Goal: Task Accomplishment & Management: Use online tool/utility

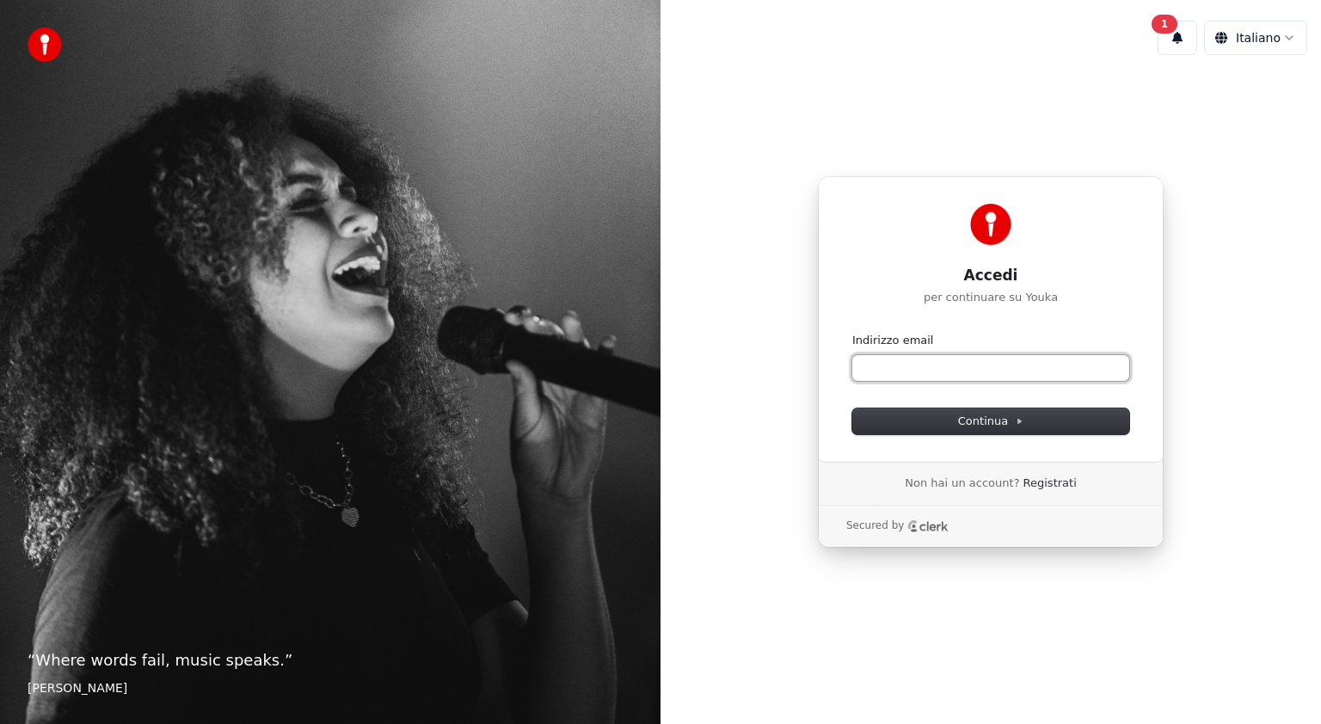
click at [903, 371] on input "Indirizzo email" at bounding box center [990, 368] width 277 height 26
click at [964, 413] on button "Continua" at bounding box center [990, 421] width 277 height 26
type input "**********"
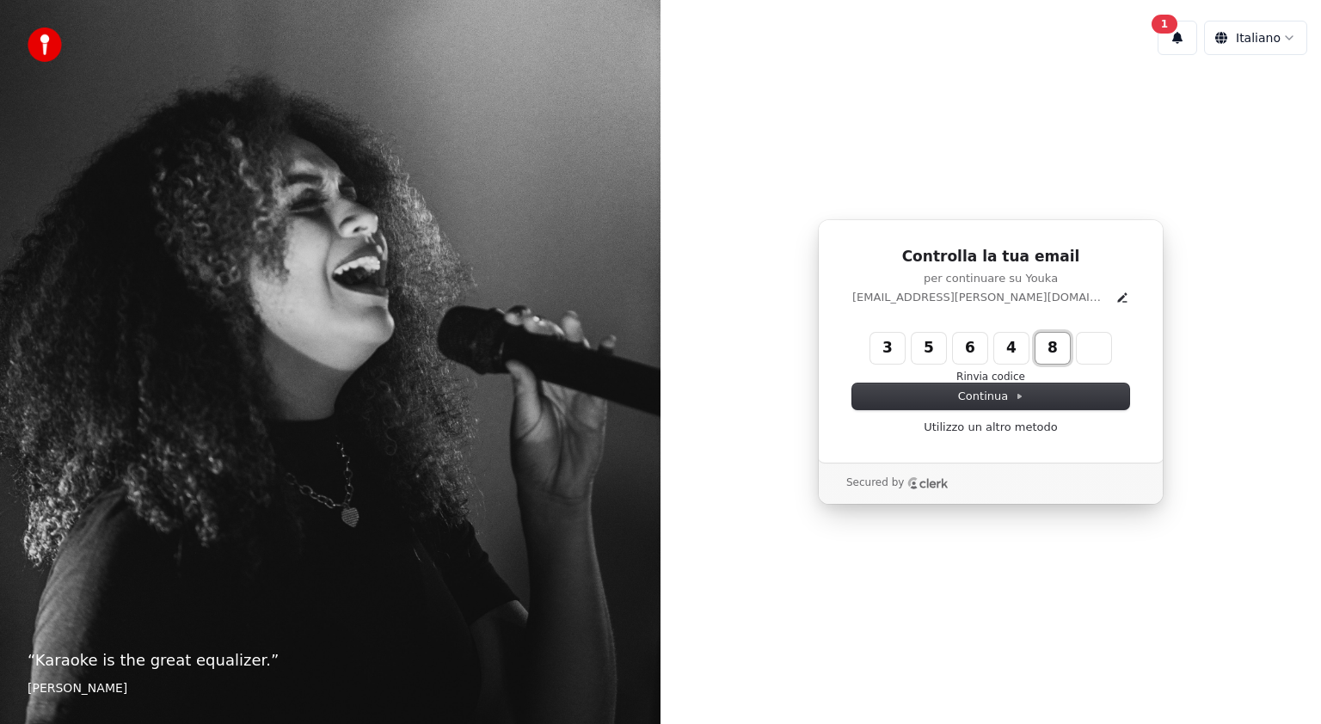
type input "******"
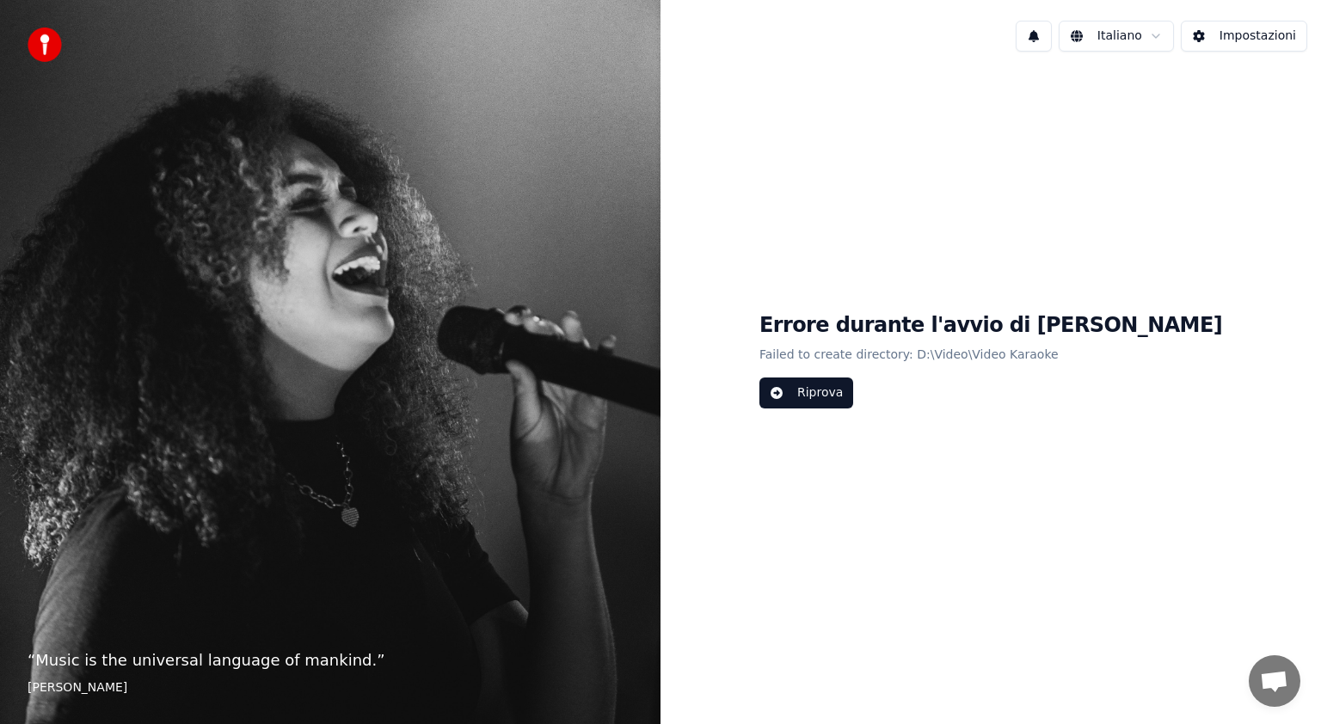
click at [853, 389] on button "Riprova" at bounding box center [806, 392] width 94 height 31
click at [1228, 41] on button "Impostazioni" at bounding box center [1244, 36] width 126 height 31
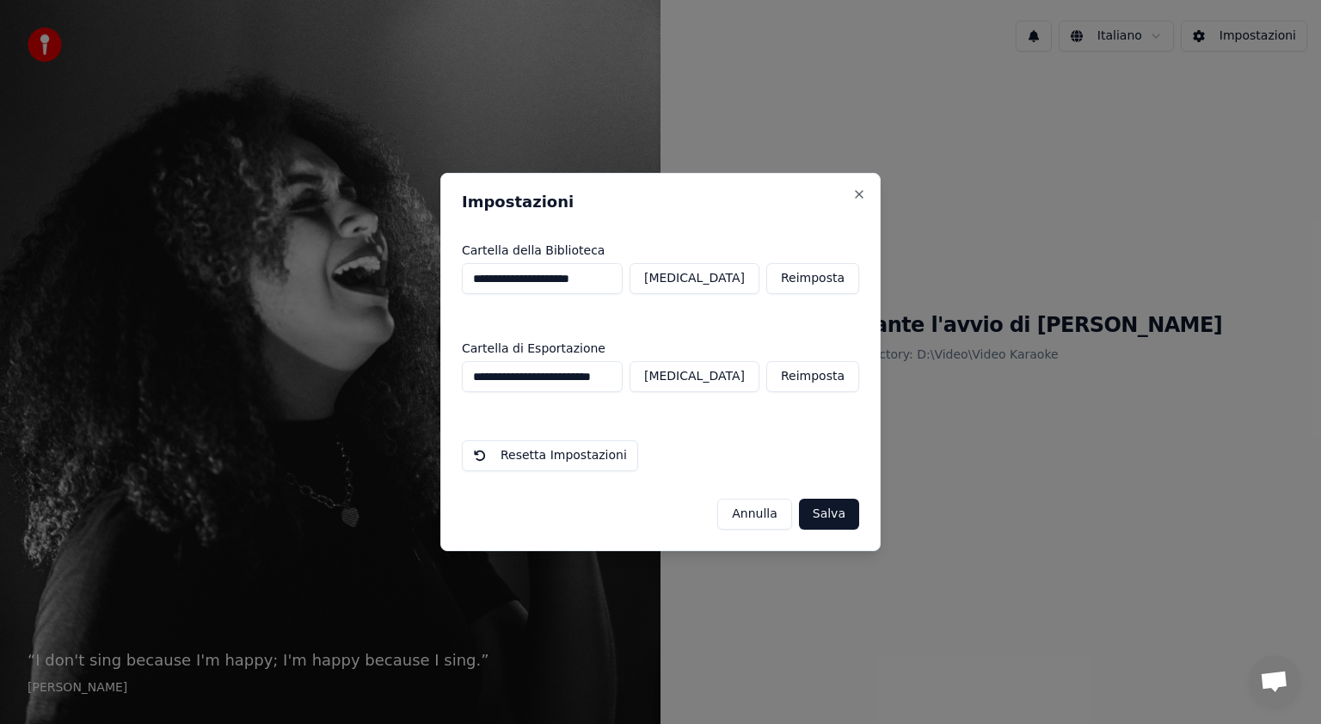
click at [751, 283] on button "Cambia" at bounding box center [694, 278] width 130 height 31
type input "**********"
click at [840, 513] on button "Salva" at bounding box center [829, 514] width 60 height 31
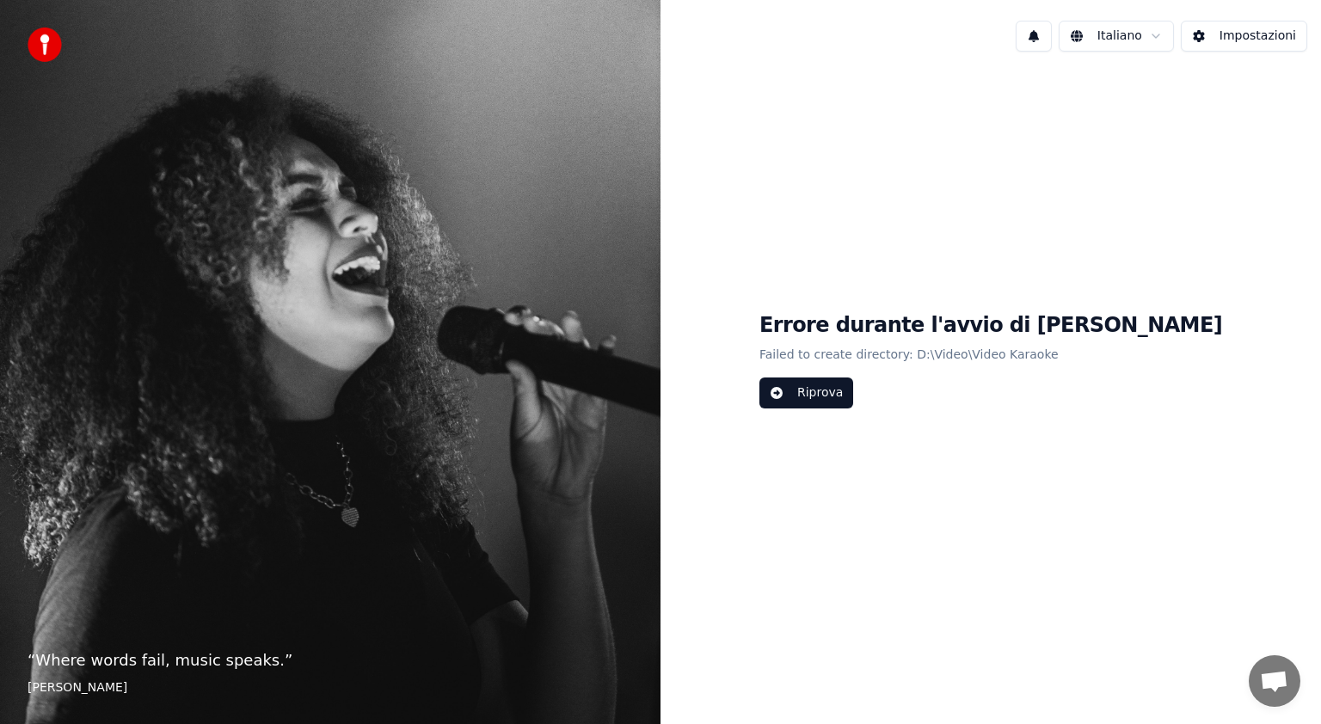
click at [853, 399] on button "Riprova" at bounding box center [806, 392] width 94 height 31
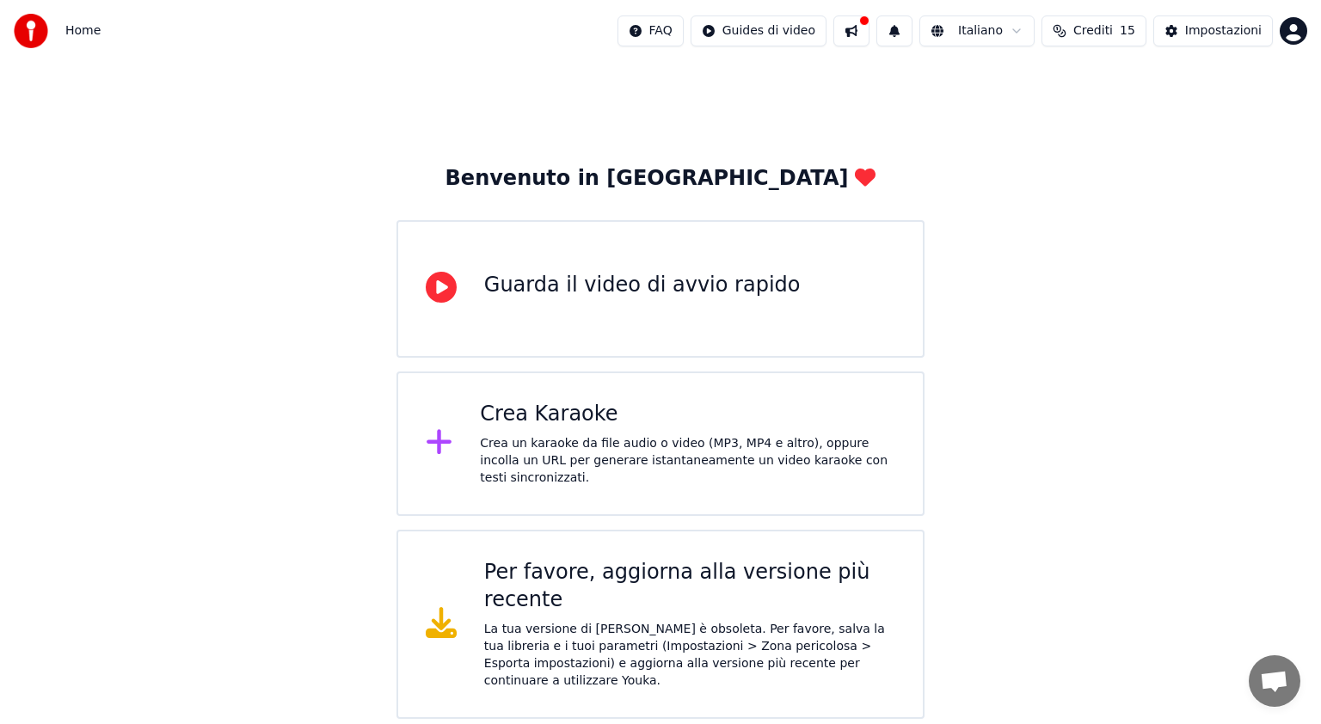
click at [594, 426] on div "Crea Karaoke" at bounding box center [687, 415] width 415 height 28
click at [616, 577] on div "Per favore, aggiorna alla versione più recente" at bounding box center [689, 586] width 411 height 55
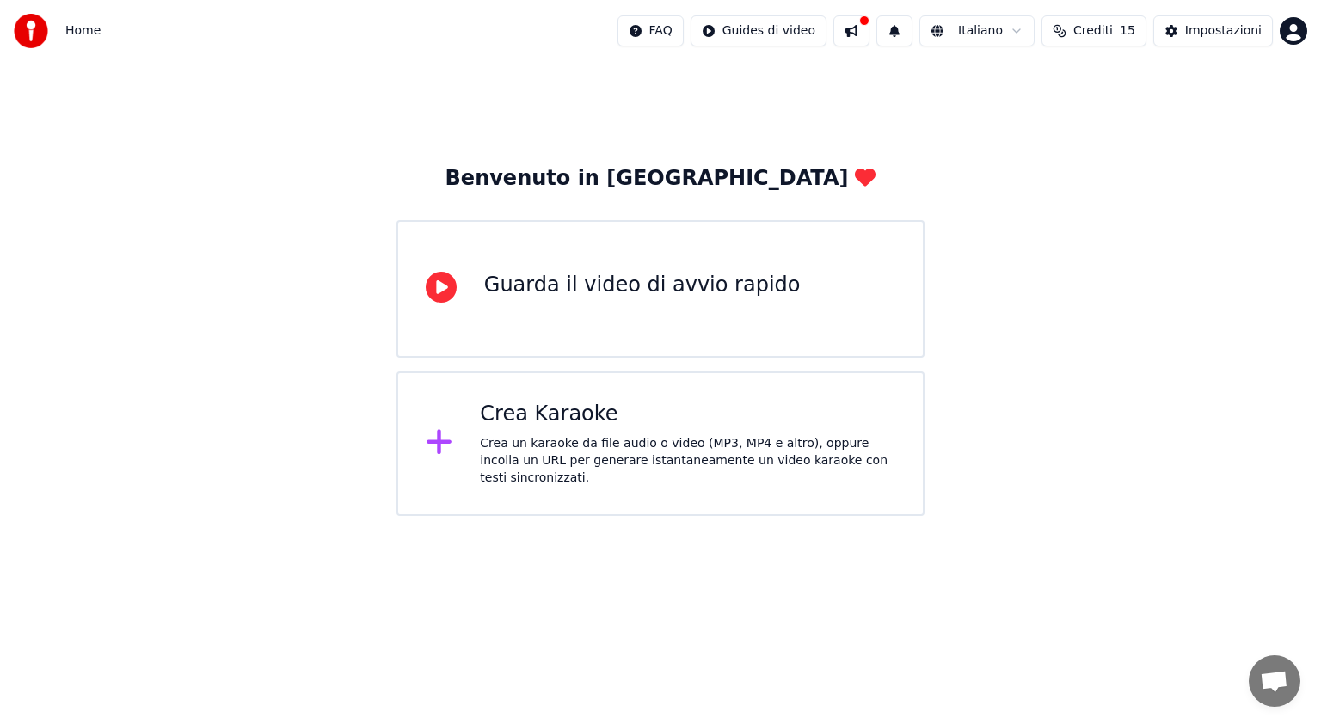
click at [848, 38] on button at bounding box center [851, 30] width 36 height 31
click at [705, 99] on div "Benvenuto in Youka Guarda il video di avvio rapido Crea Karaoke Crea un karaoke…" at bounding box center [660, 289] width 1321 height 454
click at [678, 440] on div "Crea un karaoke da file audio o video (MP3, MP4 e altro), oppure incolla un URL…" at bounding box center [687, 461] width 415 height 52
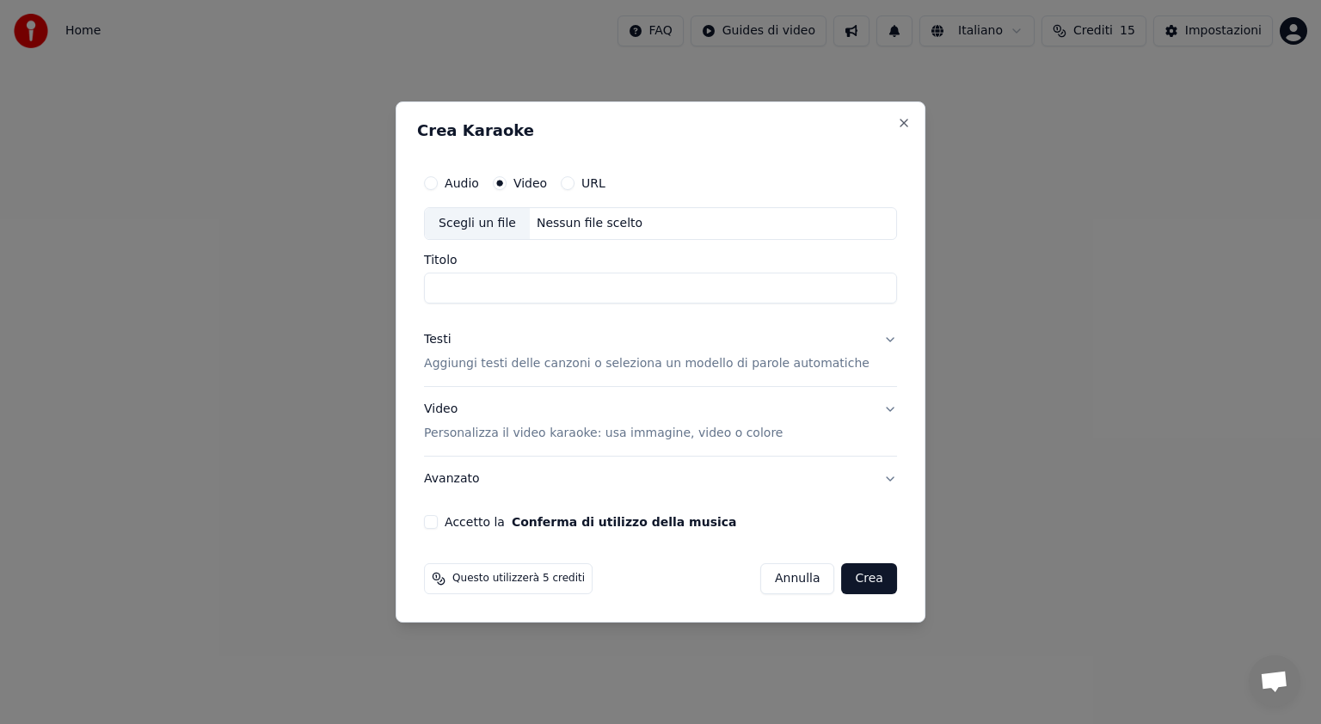
click at [509, 214] on div "Scegli un file" at bounding box center [477, 223] width 105 height 31
type input "**********"
click at [870, 340] on button "Testi Aggiungi testi delle canzoni o seleziona un modello di parole automatiche" at bounding box center [660, 351] width 473 height 69
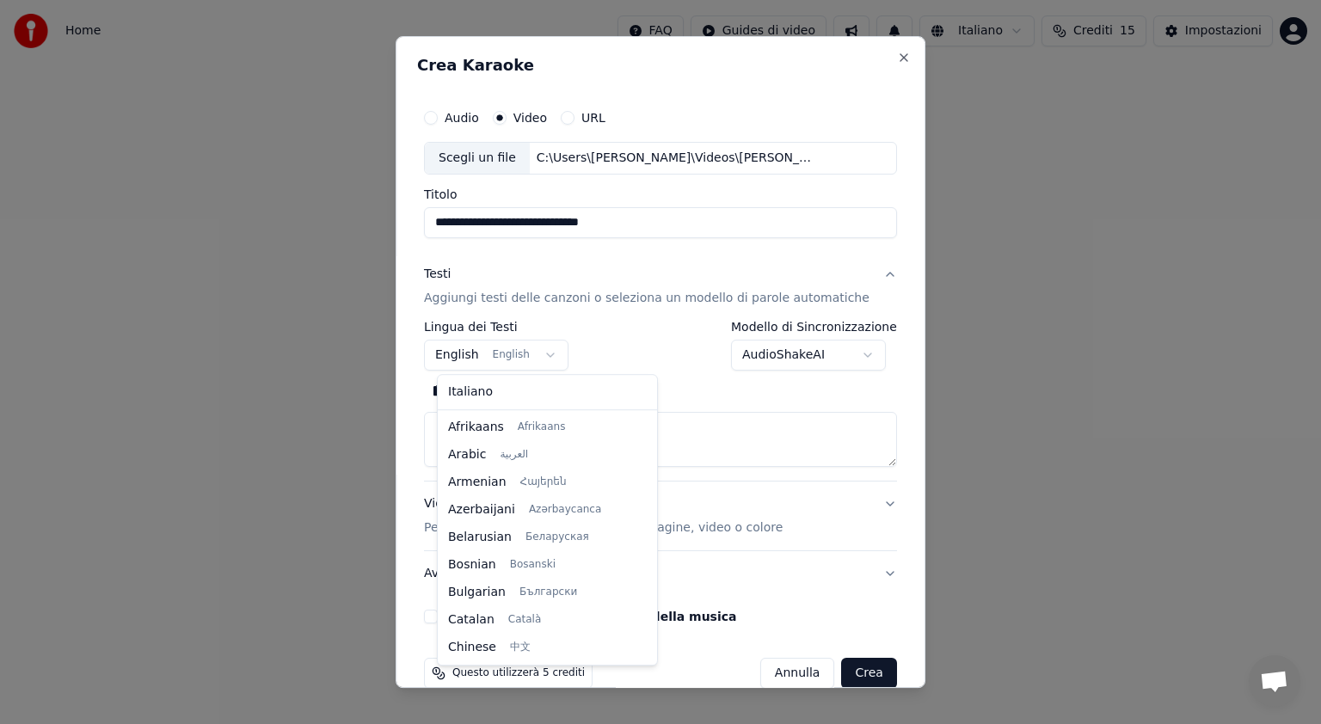
click at [549, 362] on body "**********" at bounding box center [660, 258] width 1321 height 516
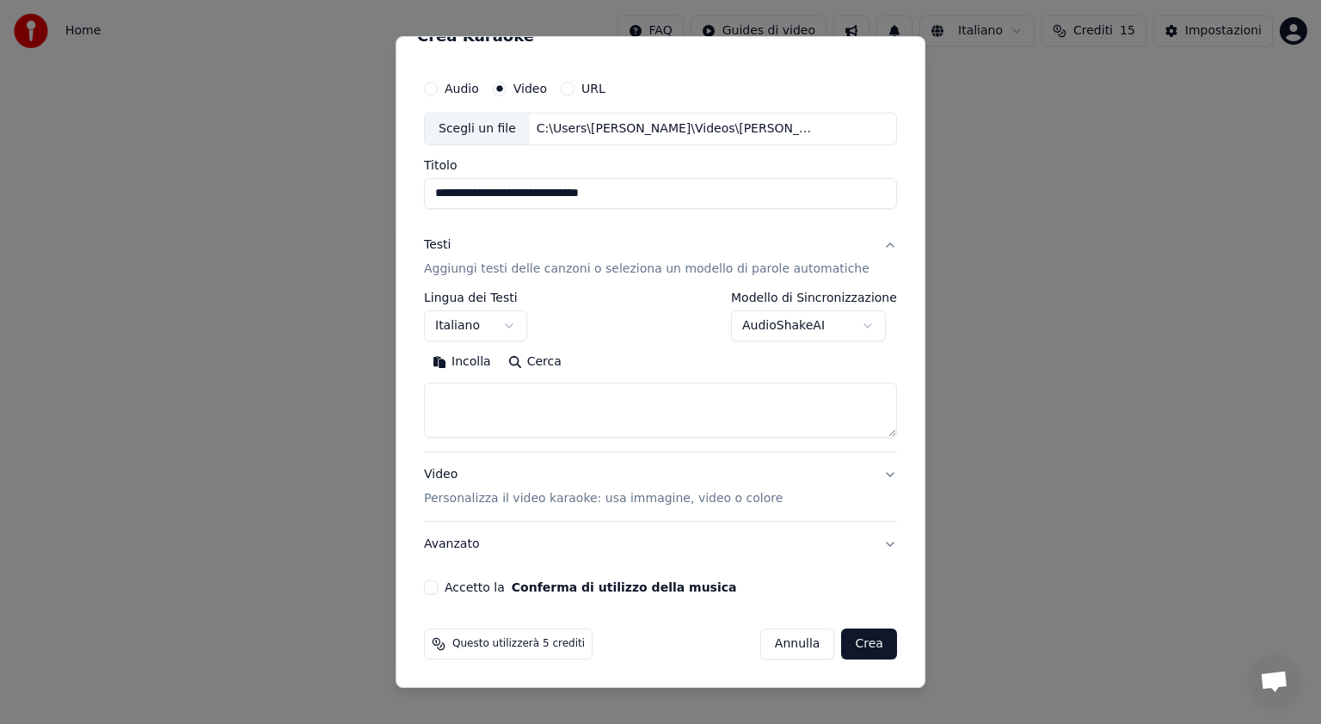
scroll to position [27, 0]
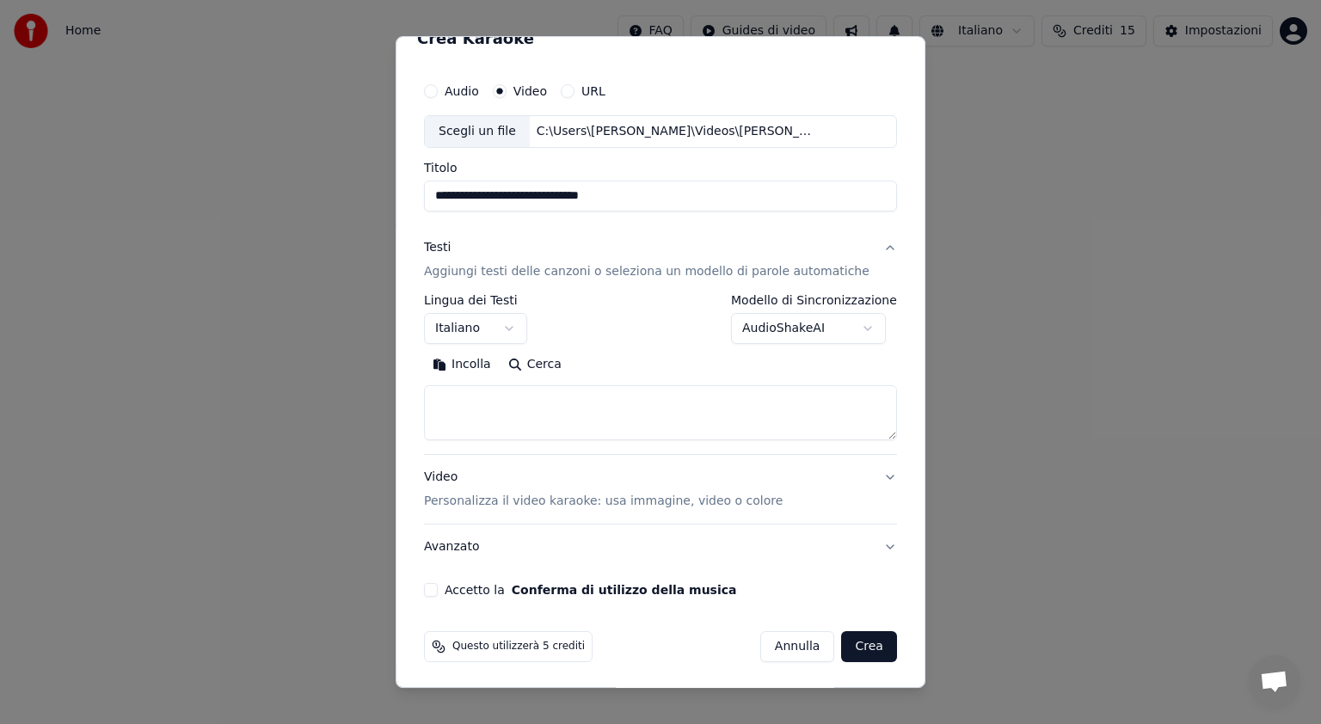
click at [843, 641] on button "Crea" at bounding box center [869, 646] width 55 height 31
select select "**"
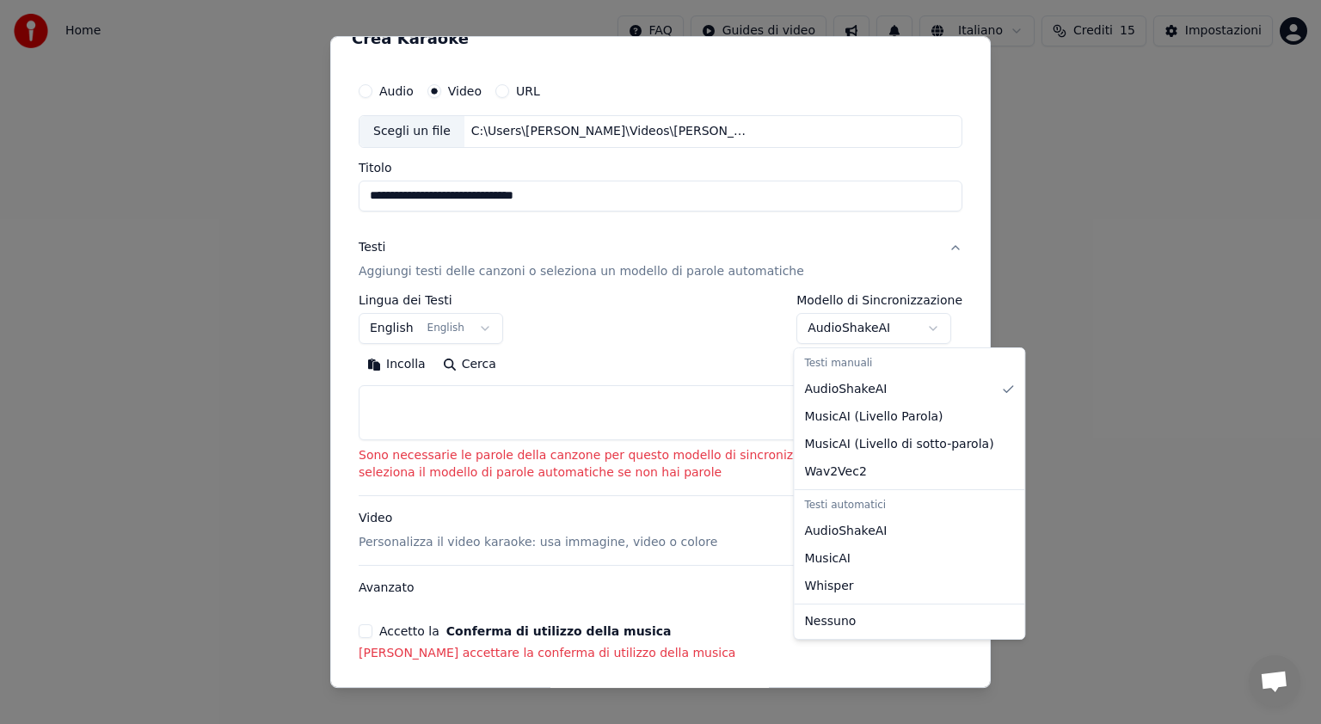
click at [933, 328] on body "**********" at bounding box center [660, 258] width 1321 height 516
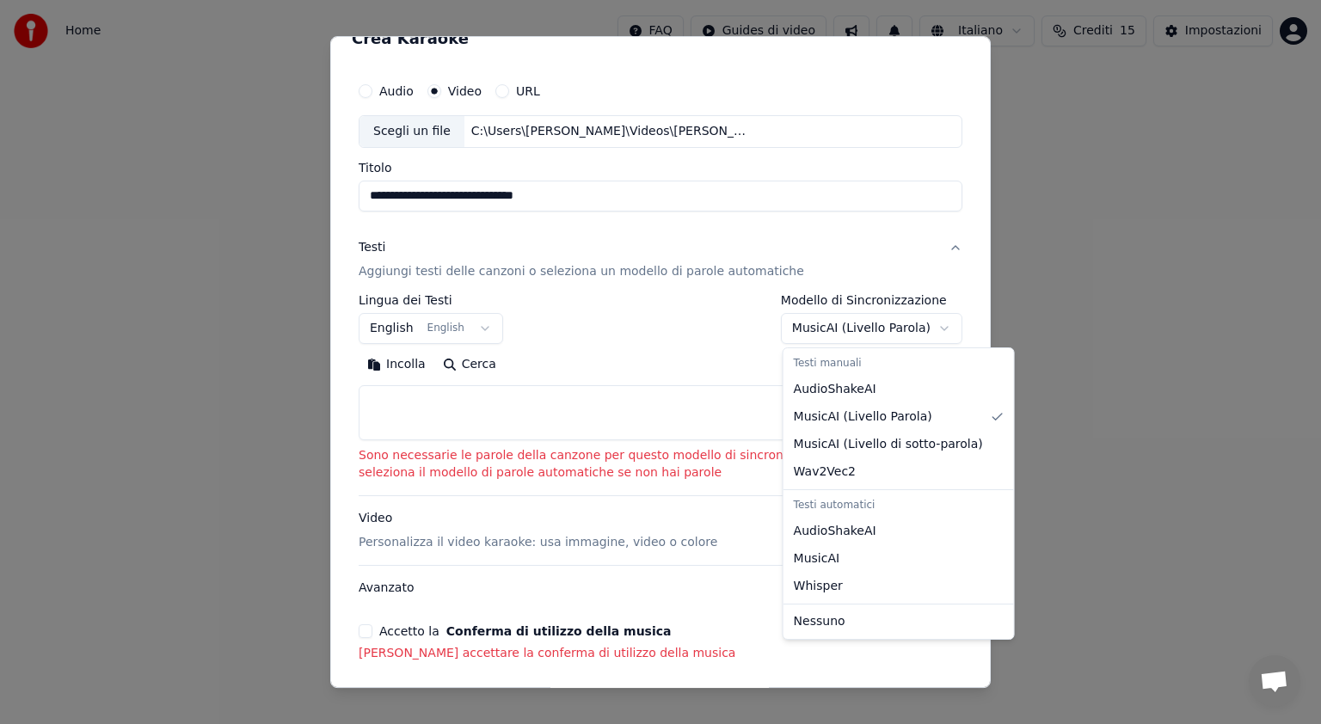
click at [935, 322] on body "**********" at bounding box center [660, 258] width 1321 height 516
select select "**********"
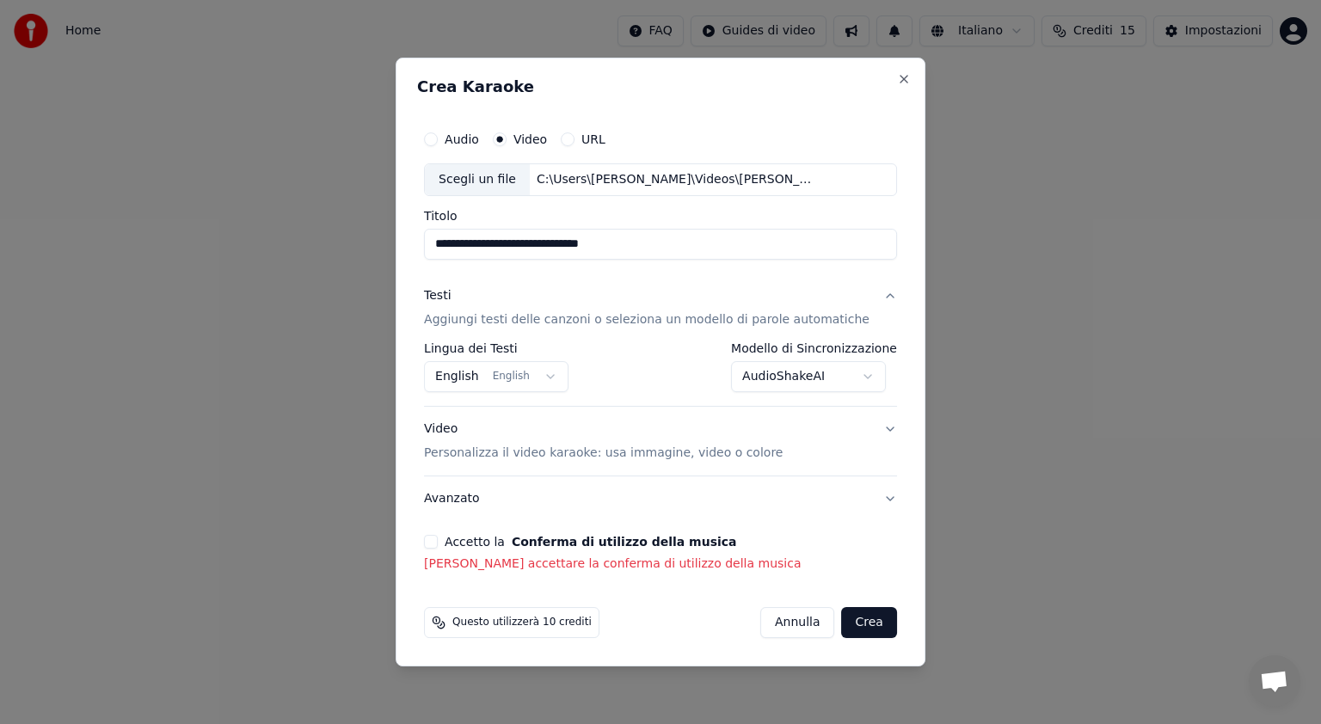
scroll to position [0, 0]
click at [853, 621] on button "Crea" at bounding box center [869, 622] width 55 height 31
click at [856, 633] on button "Crea" at bounding box center [869, 622] width 55 height 31
click at [863, 623] on button "Crea" at bounding box center [869, 622] width 55 height 31
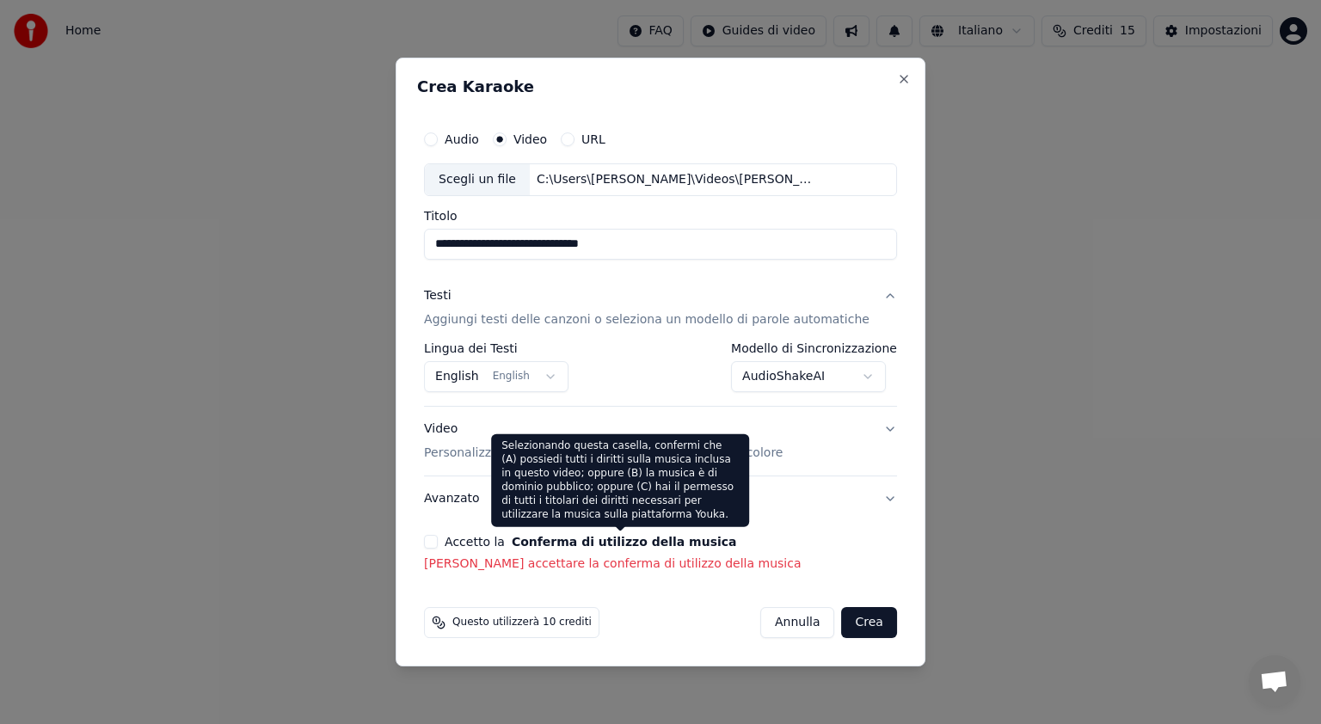
click at [601, 537] on button "Conferma di utilizzo della musica" at bounding box center [624, 542] width 225 height 12
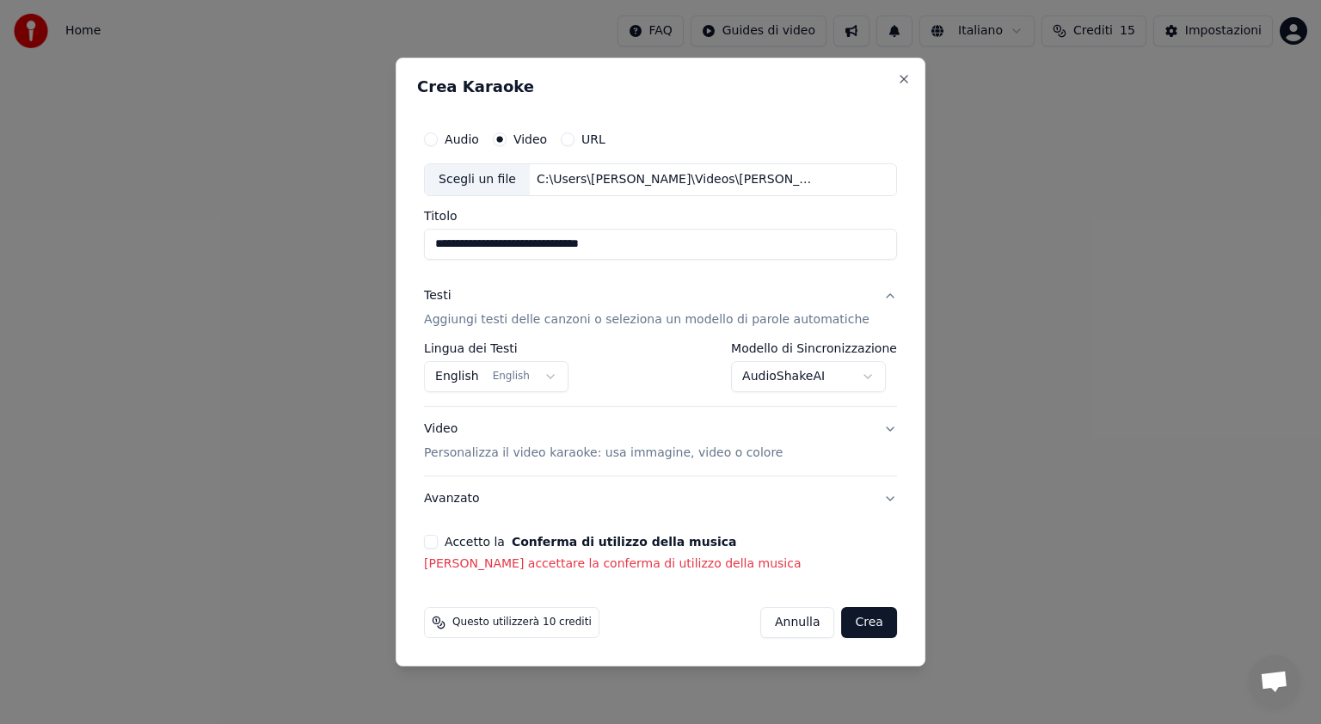
click at [438, 542] on button "Accetto la Conferma di utilizzo della musica" at bounding box center [431, 542] width 14 height 14
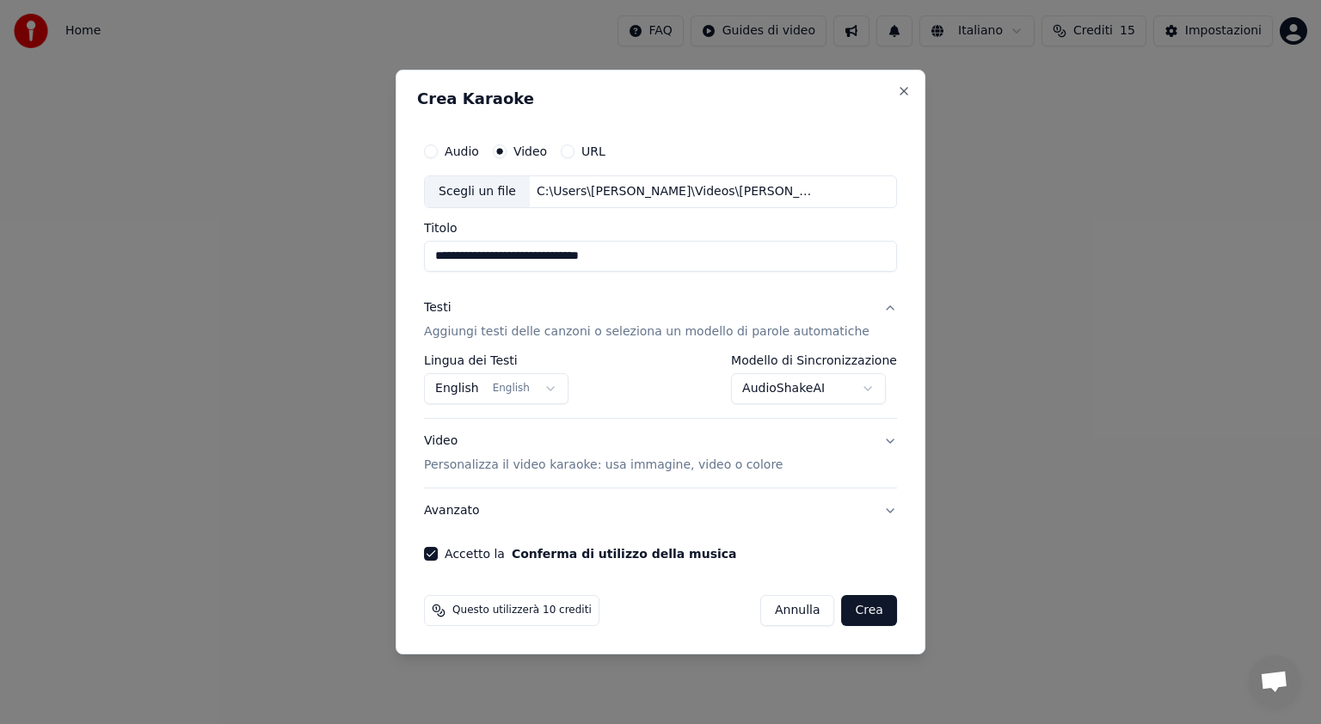
click at [849, 614] on button "Crea" at bounding box center [869, 610] width 55 height 31
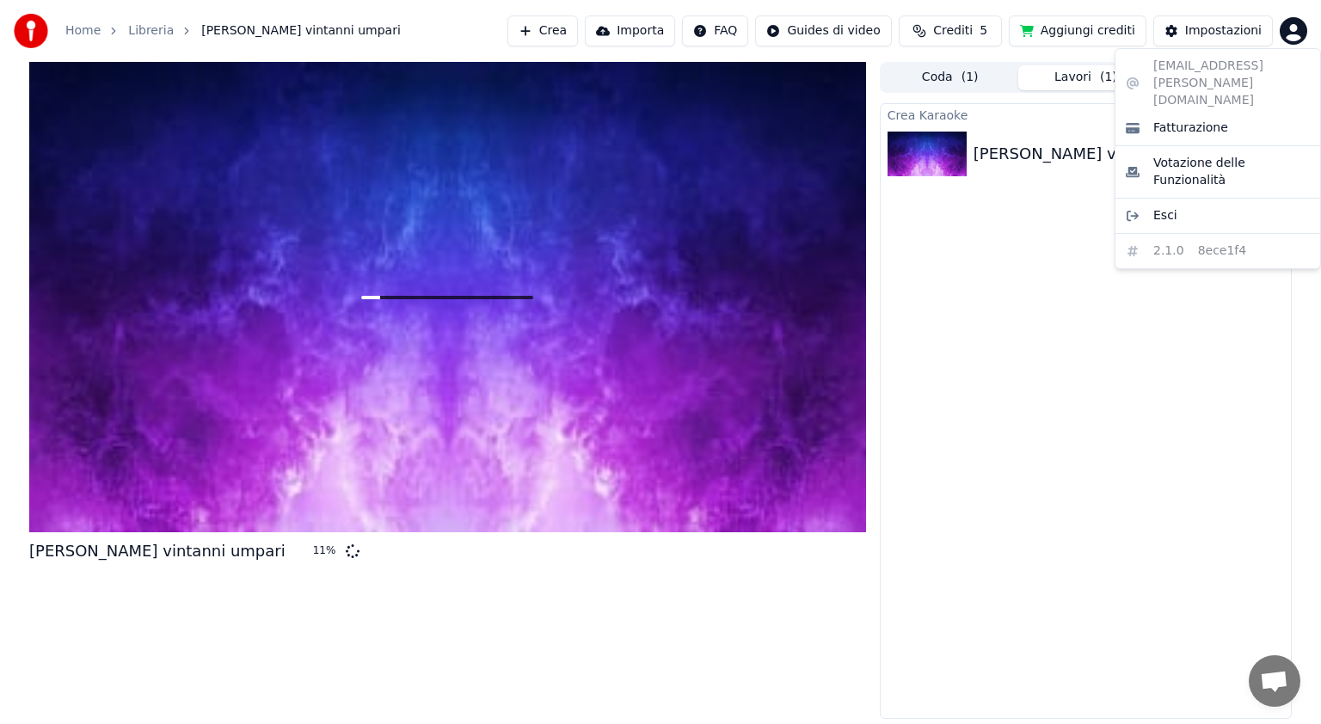
click at [1292, 38] on html "Home Libreria Giovannino Giordo vintanni umpari Crea Importa FAQ Guides di vide…" at bounding box center [660, 362] width 1321 height 724
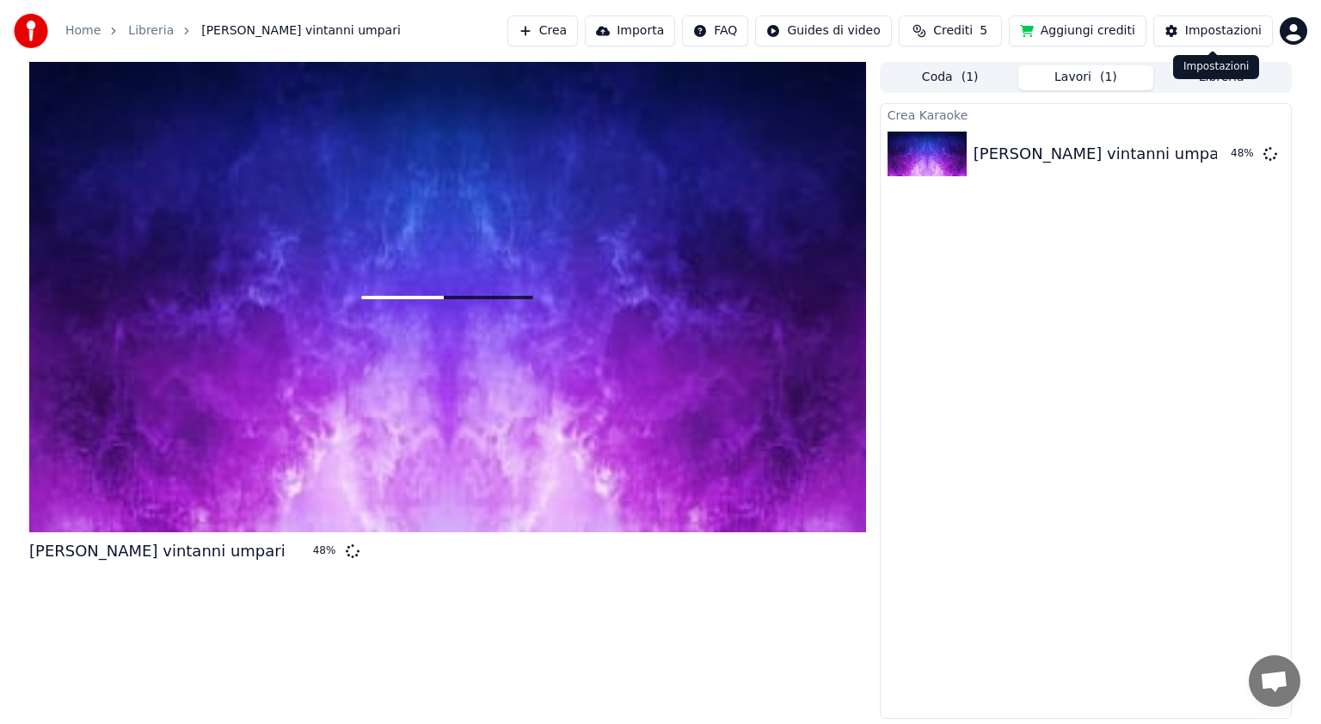
click at [1224, 29] on div "Impostazioni" at bounding box center [1223, 30] width 77 height 17
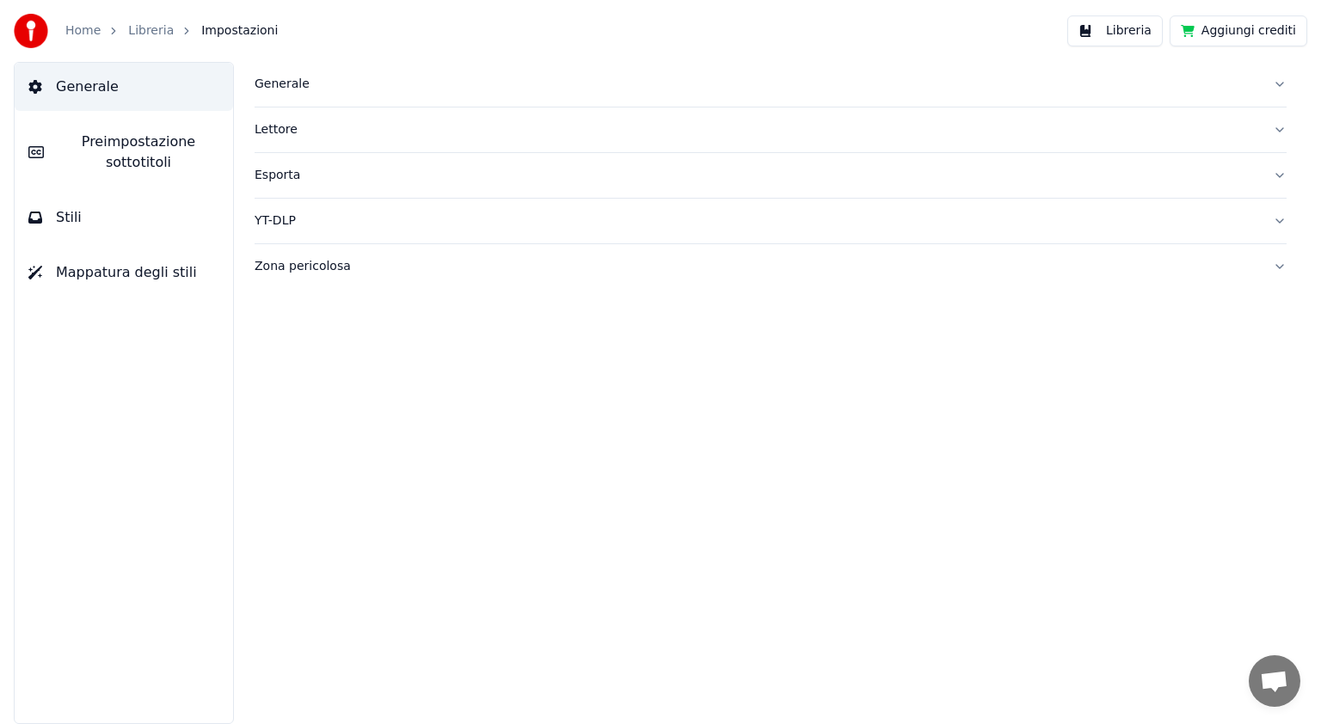
click at [170, 31] on div "Libreria" at bounding box center [160, 30] width 64 height 17
click at [159, 31] on link "Libreria" at bounding box center [151, 30] width 46 height 17
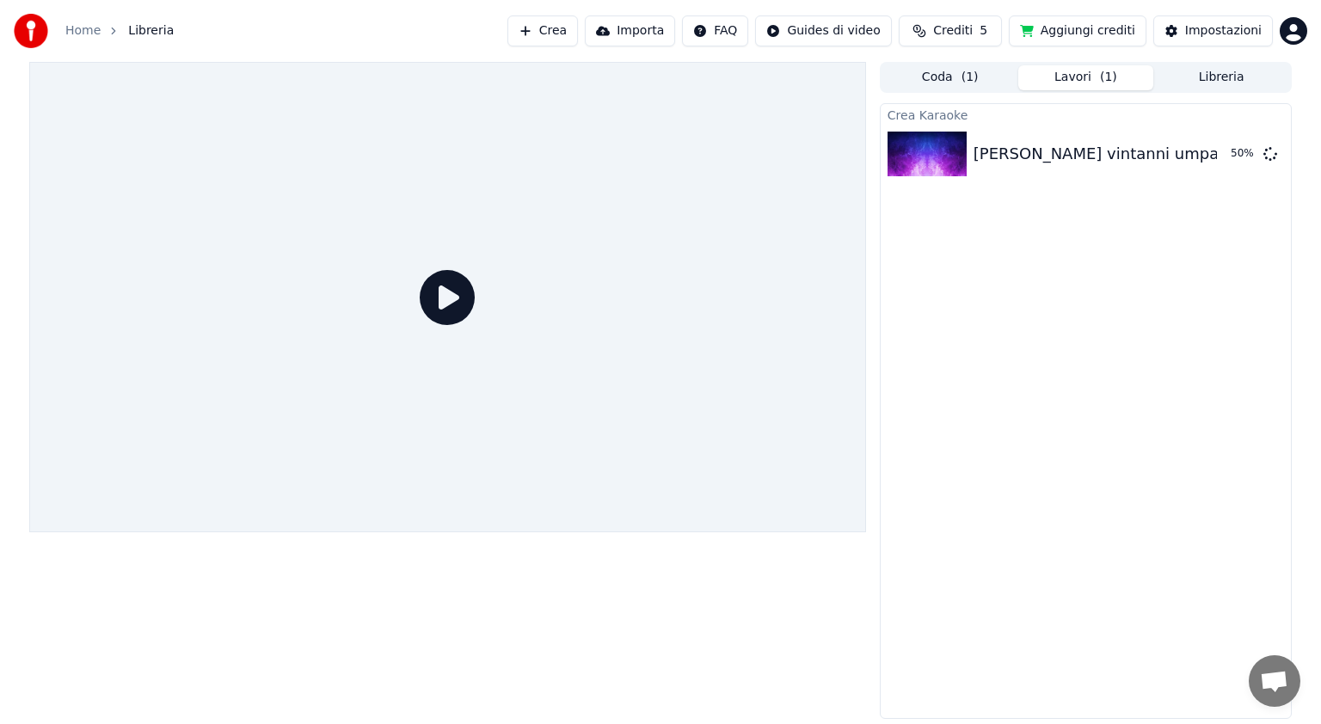
click at [159, 31] on span "Libreria" at bounding box center [151, 30] width 46 height 17
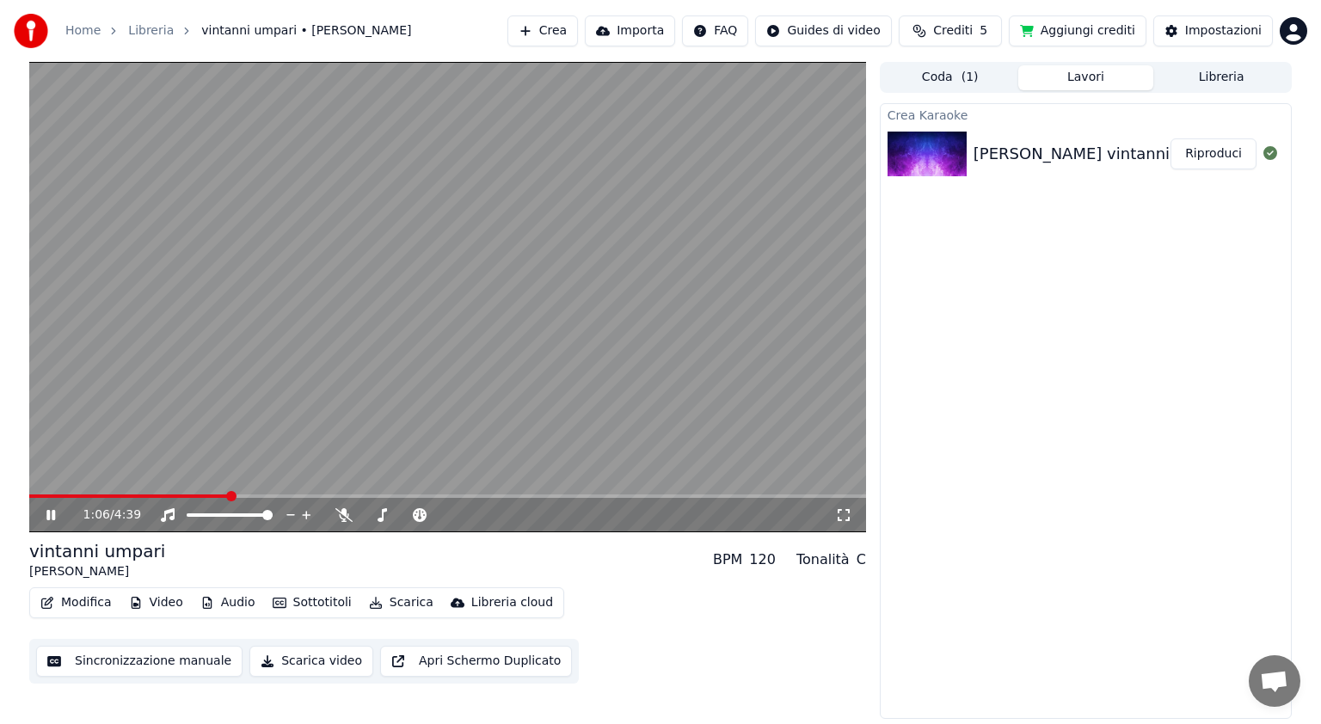
click at [72, 603] on button "Modifica" at bounding box center [76, 603] width 85 height 24
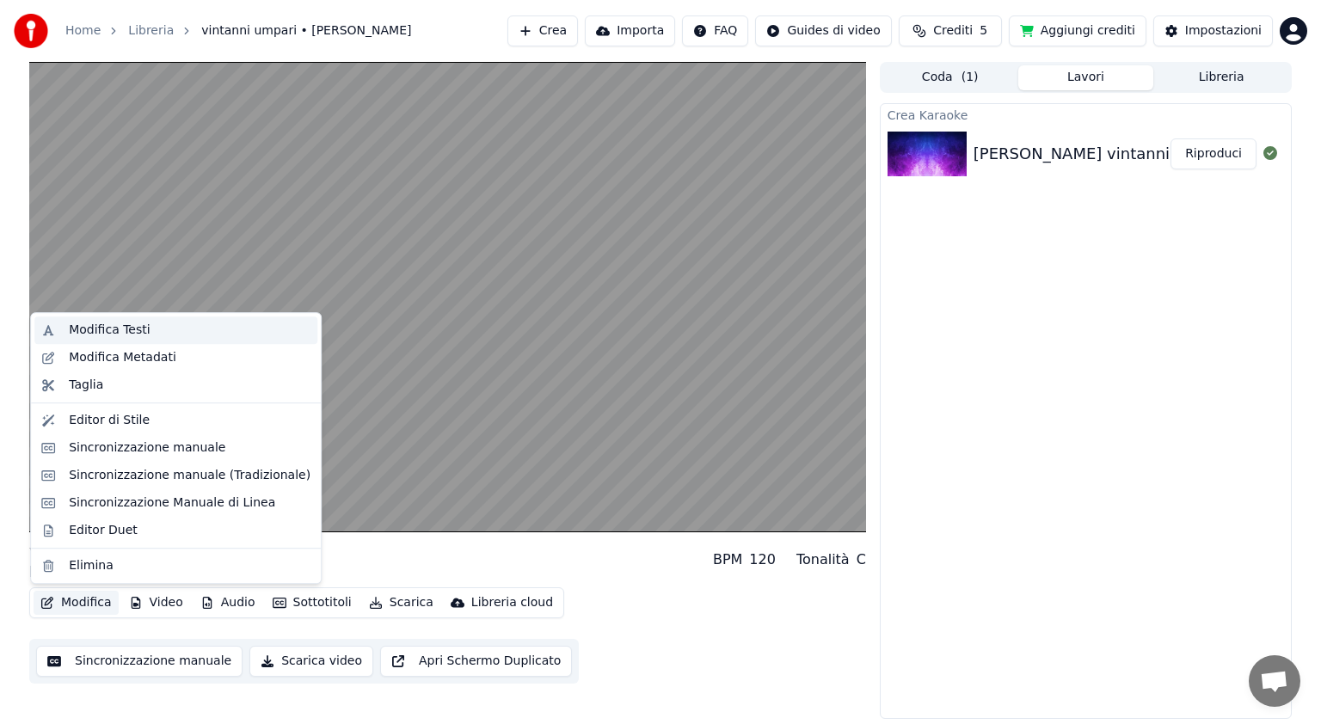
click at [120, 327] on div "Modifica Testi" at bounding box center [109, 330] width 81 height 17
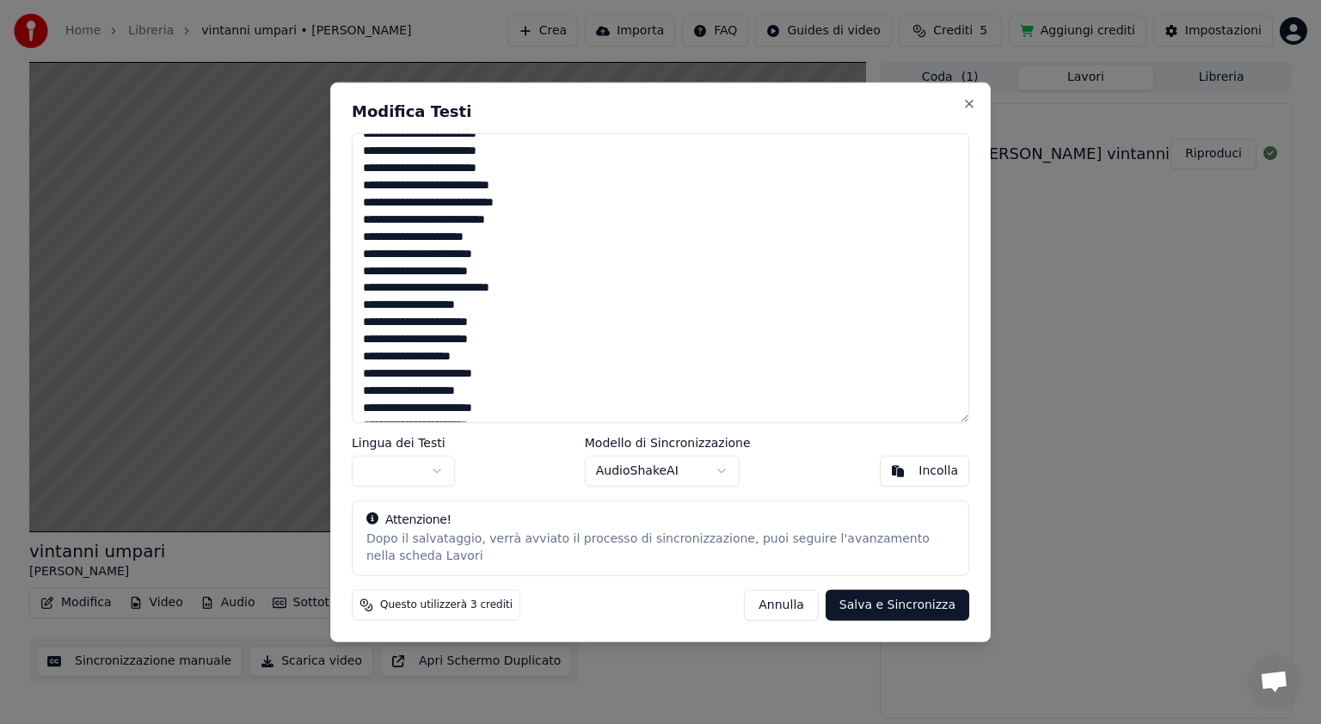
scroll to position [602, 0]
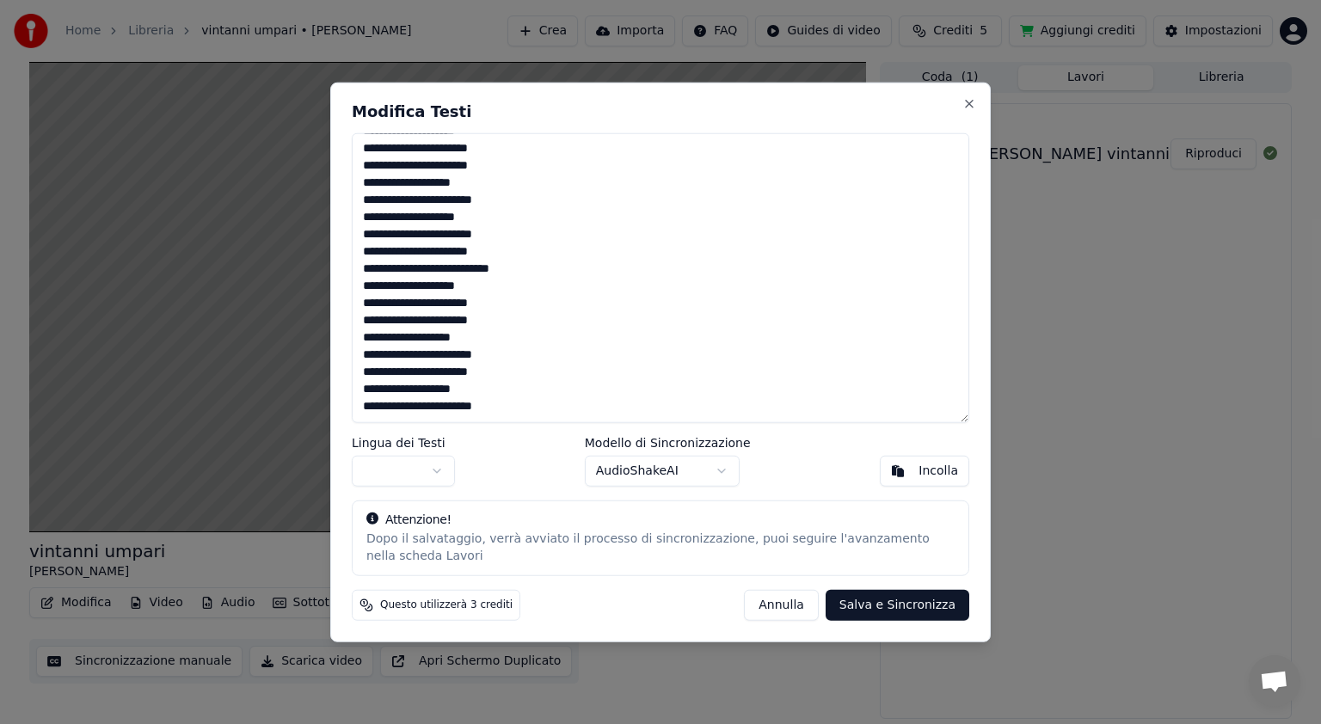
drag, startPoint x: 357, startPoint y: 144, endPoint x: 581, endPoint y: 555, distance: 468.3
click at [581, 555] on div "Modifica Testi Lingua dei Testi Modello di Sincronizzazione AudioShakeAI Incoll…" at bounding box center [660, 363] width 660 height 560
click at [927, 474] on div "Incolla" at bounding box center [938, 470] width 40 height 17
drag, startPoint x: 953, startPoint y: 347, endPoint x: 970, endPoint y: 215, distance: 132.7
click at [970, 215] on div "Modifica Testi Lingua dei Testi Modello di Sincronizzazione AudioShakeAI Incoll…" at bounding box center [660, 363] width 660 height 560
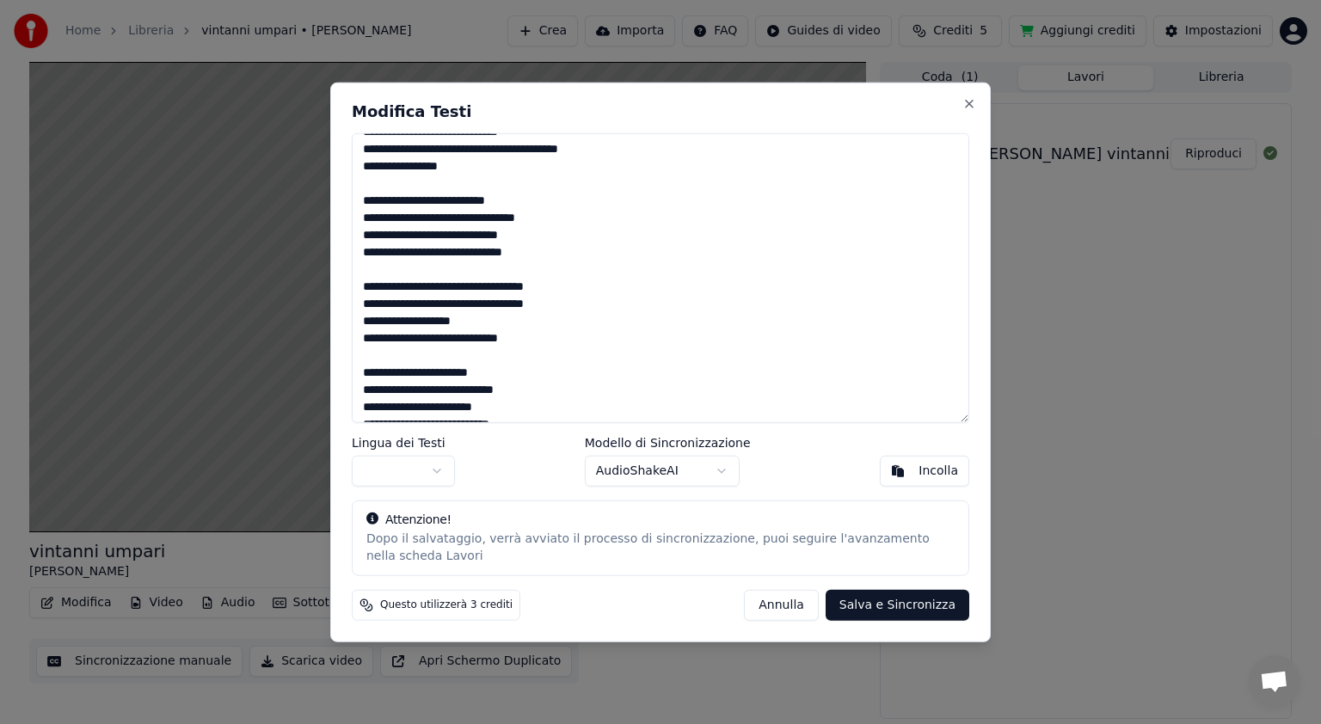
scroll to position [0, 0]
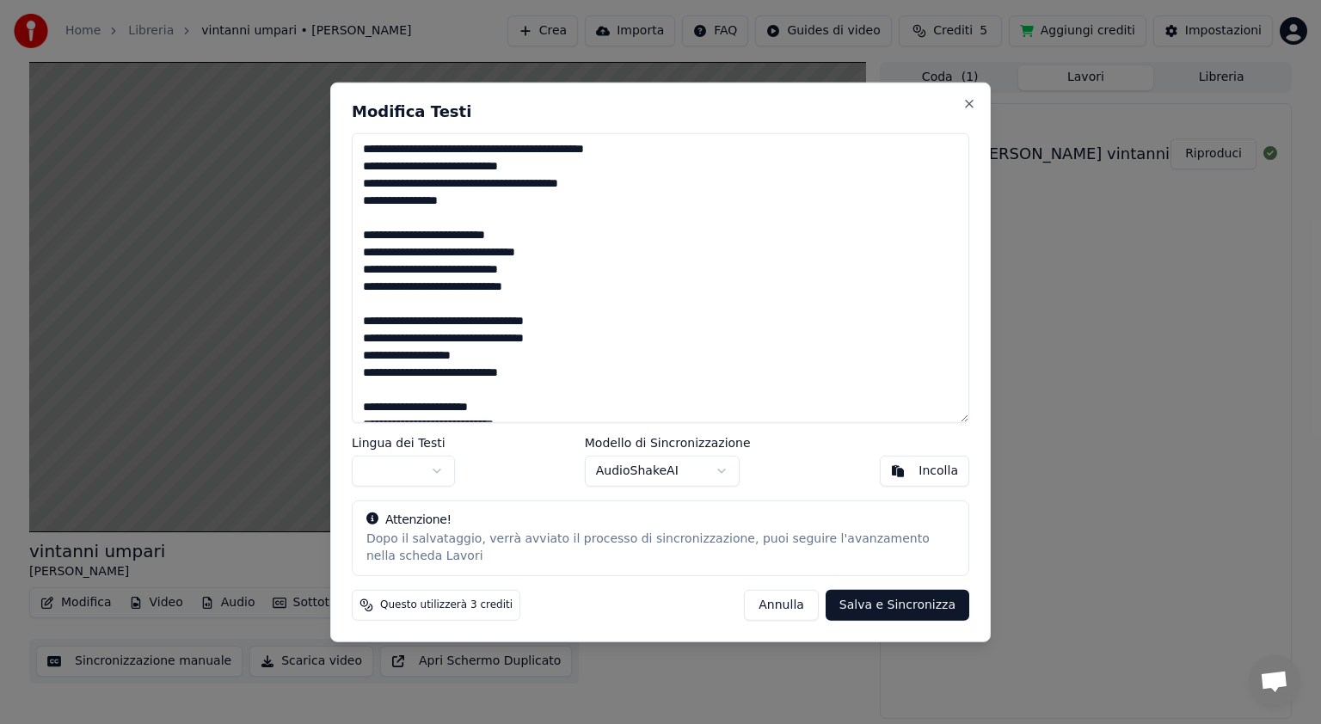
click at [361, 230] on textarea at bounding box center [660, 278] width 617 height 290
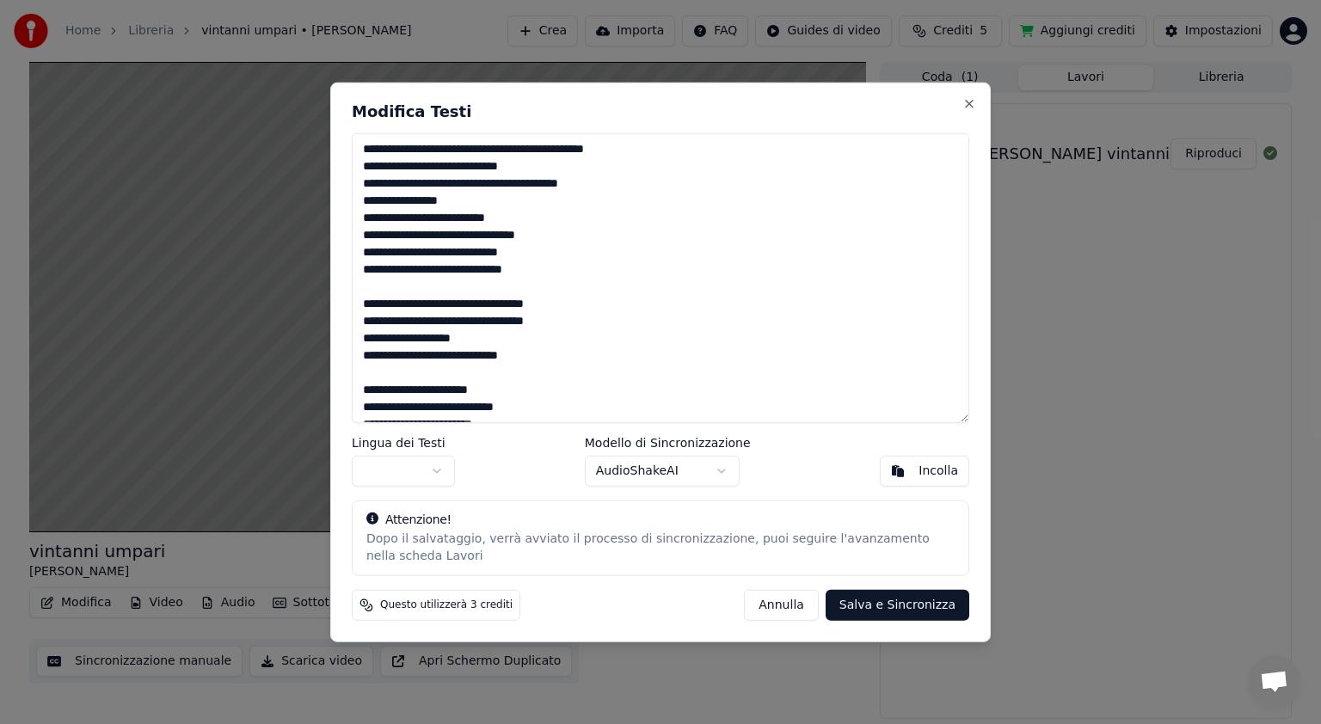
click at [361, 304] on textarea at bounding box center [660, 278] width 617 height 290
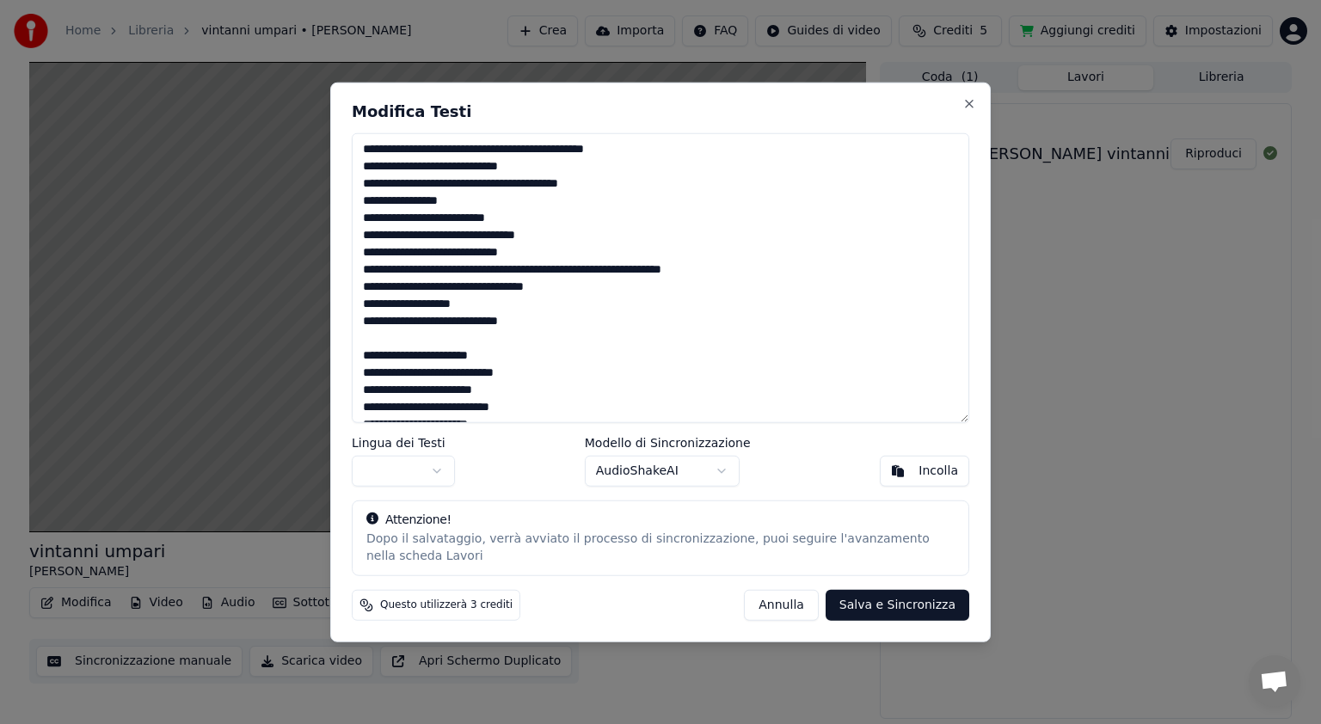
click at [361, 358] on textarea at bounding box center [660, 278] width 617 height 290
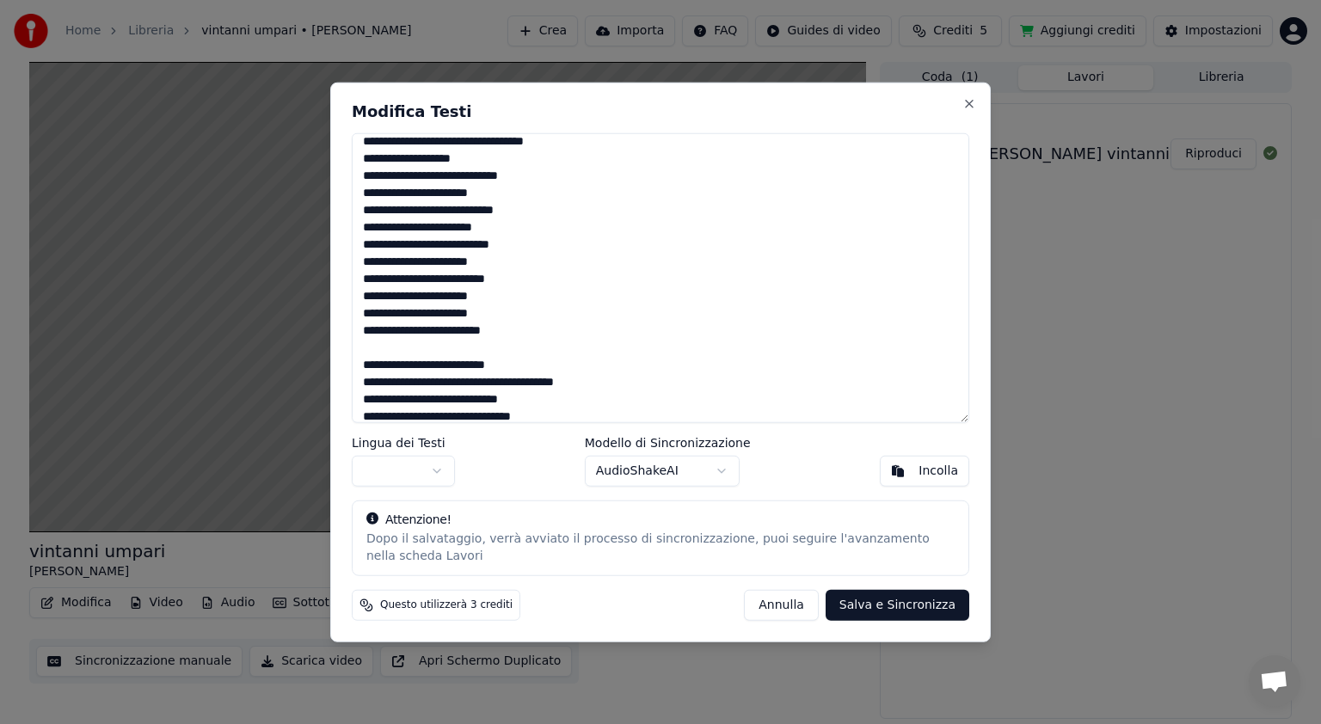
scroll to position [146, 0]
click at [362, 365] on textarea at bounding box center [660, 278] width 617 height 290
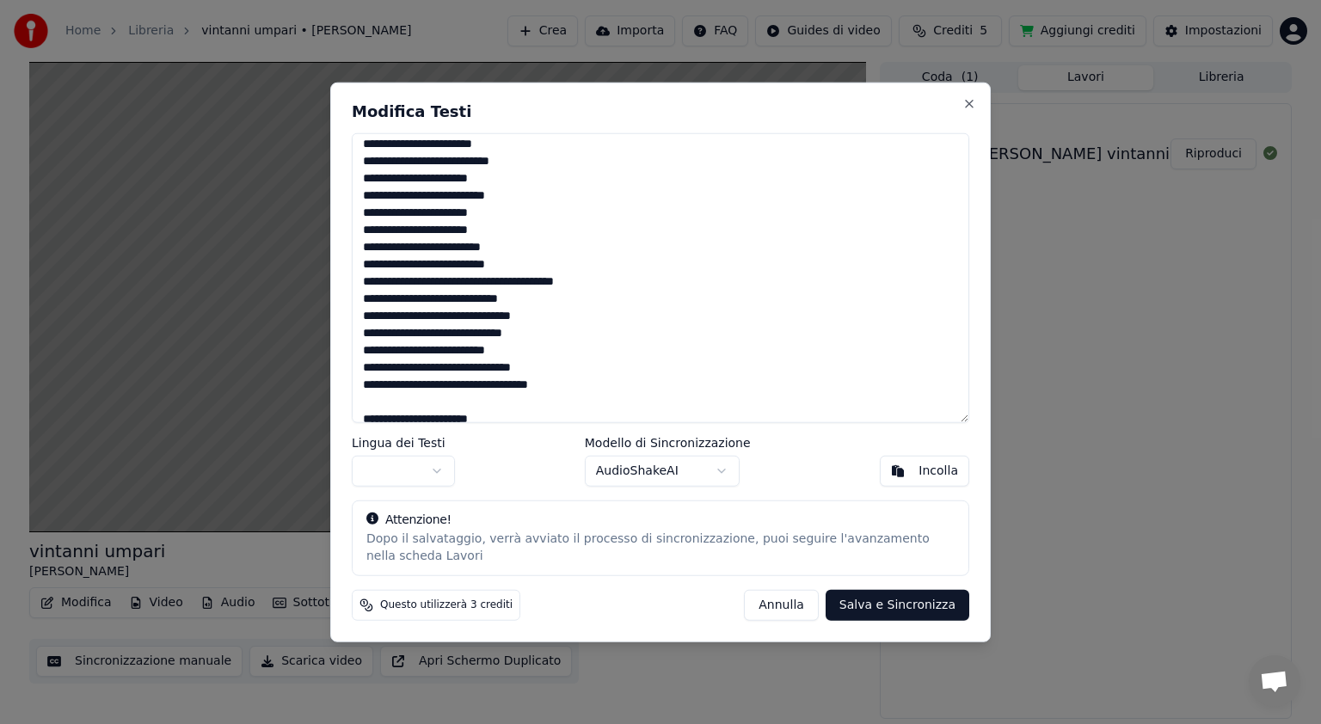
scroll to position [267, 0]
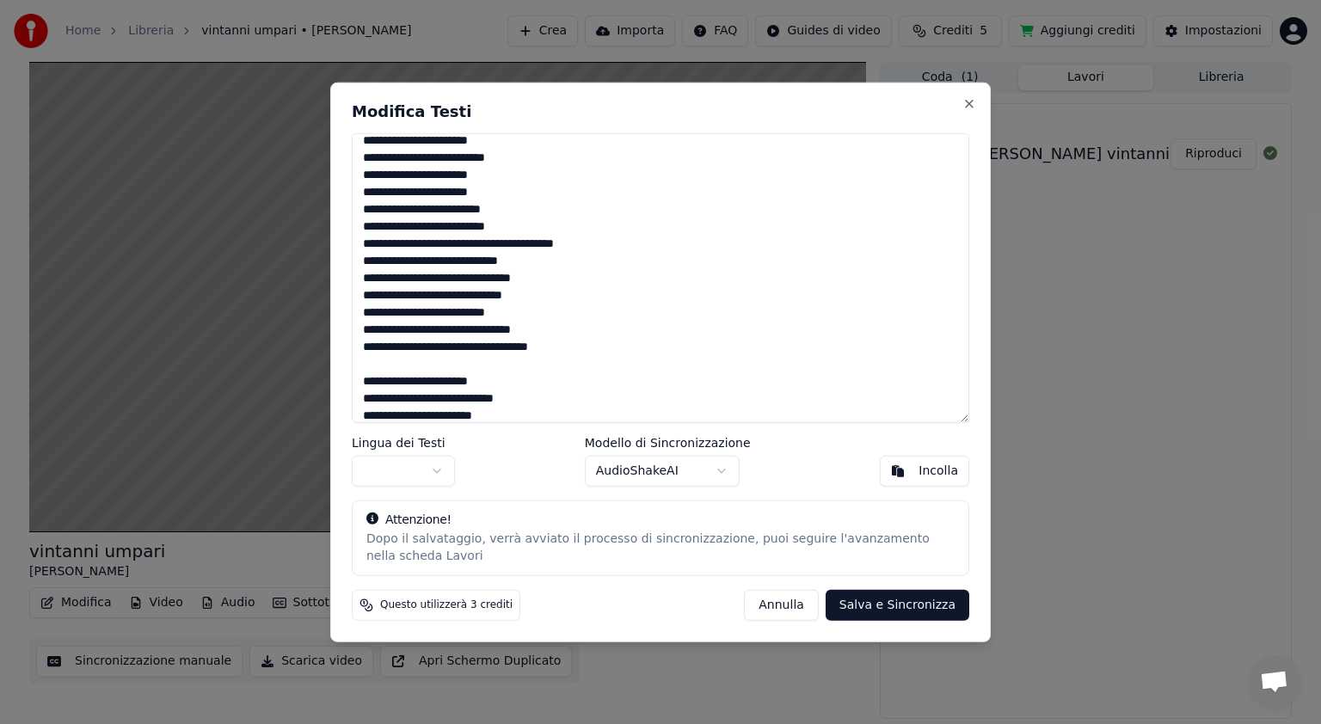
click at [357, 373] on textarea at bounding box center [660, 278] width 617 height 290
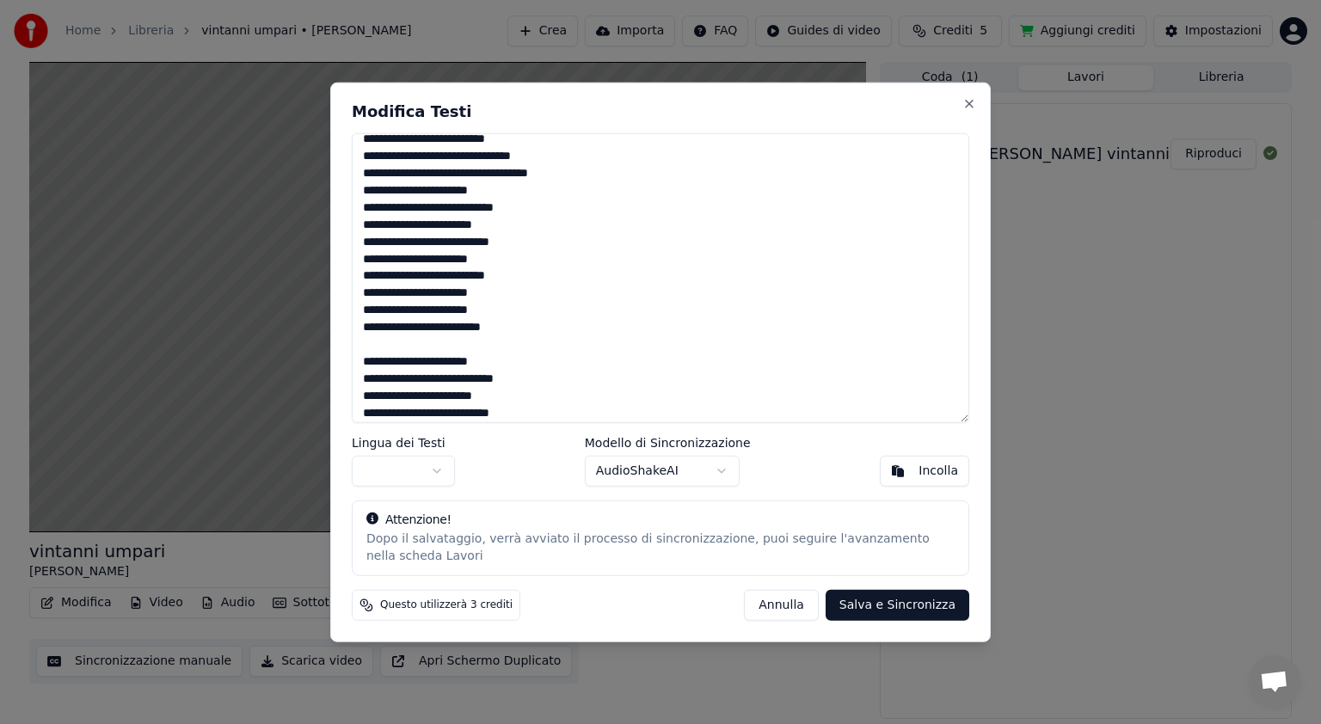
scroll to position [440, 0]
click at [359, 377] on textarea at bounding box center [660, 278] width 617 height 290
click at [359, 361] on textarea at bounding box center [660, 278] width 617 height 290
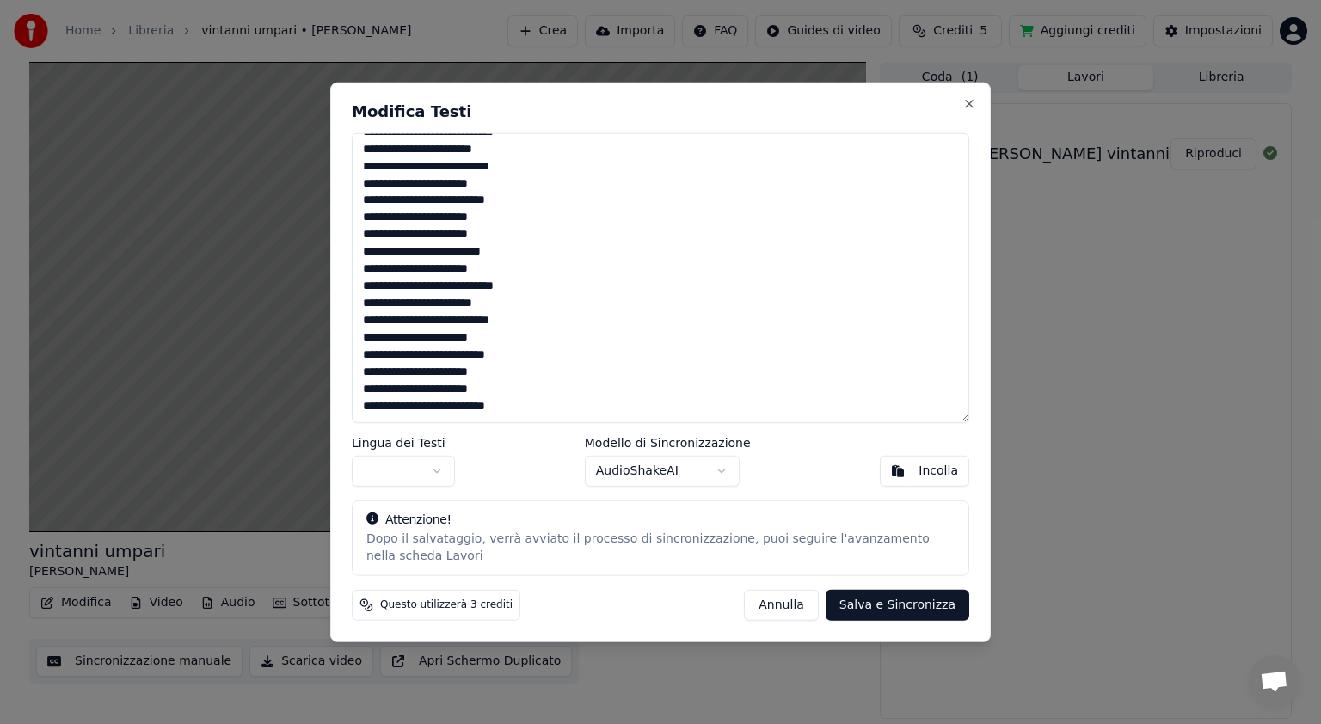
click at [886, 594] on button "Salva e Sincronizza" at bounding box center [897, 604] width 144 height 31
type textarea "**********"
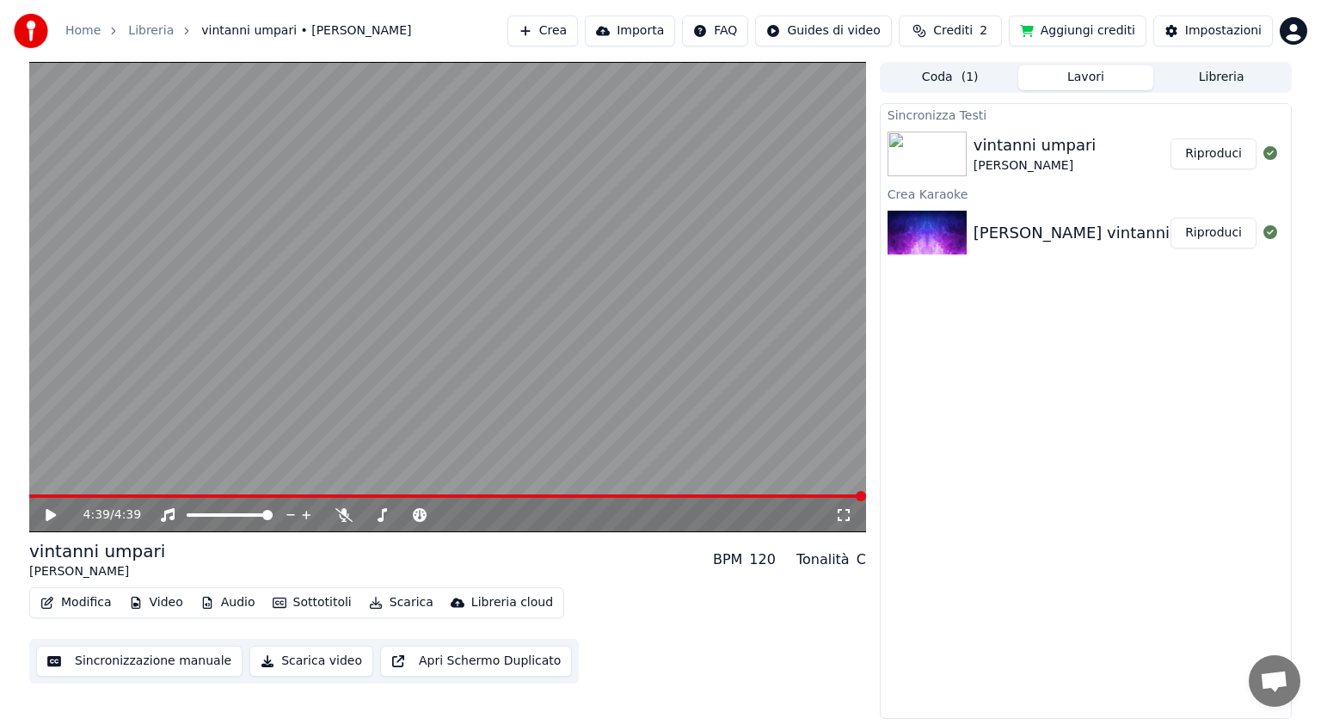
click at [327, 665] on button "Scarica video" at bounding box center [311, 661] width 124 height 31
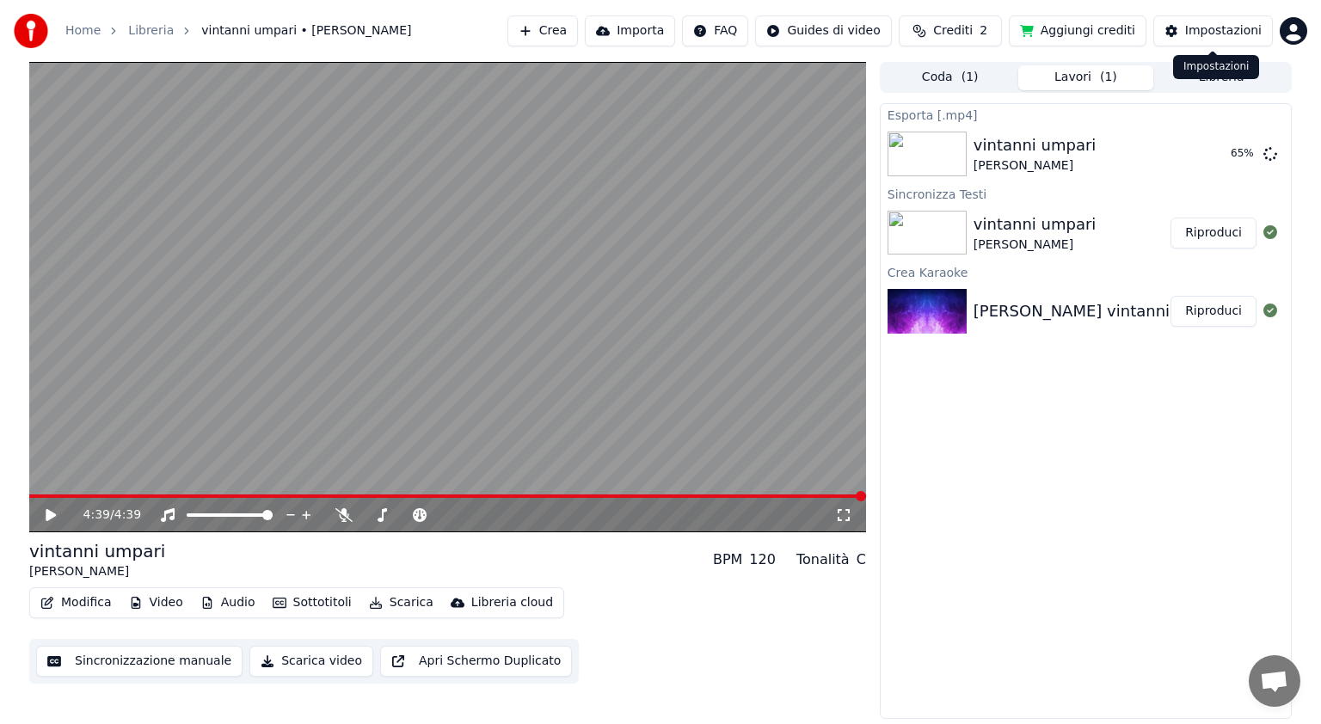
click at [1176, 28] on button "Impostazioni" at bounding box center [1213, 30] width 120 height 31
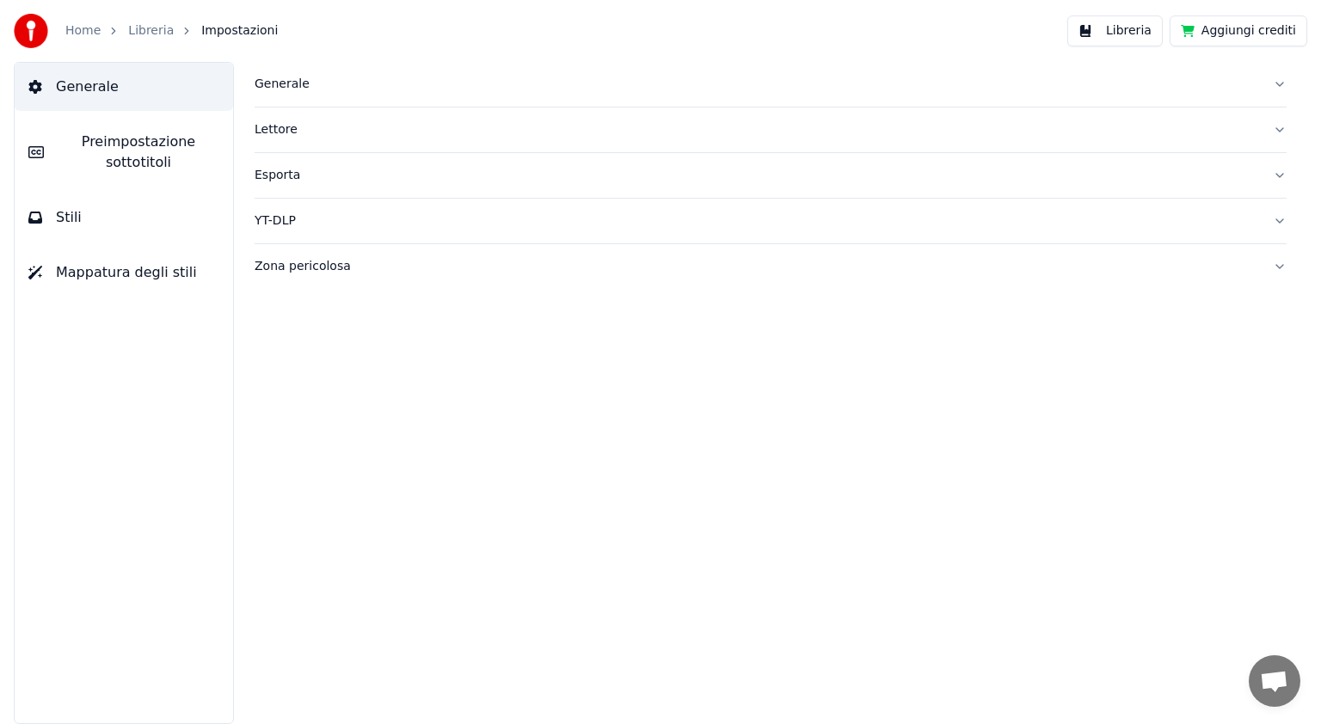
click at [1126, 21] on button "Libreria" at bounding box center [1114, 30] width 95 height 31
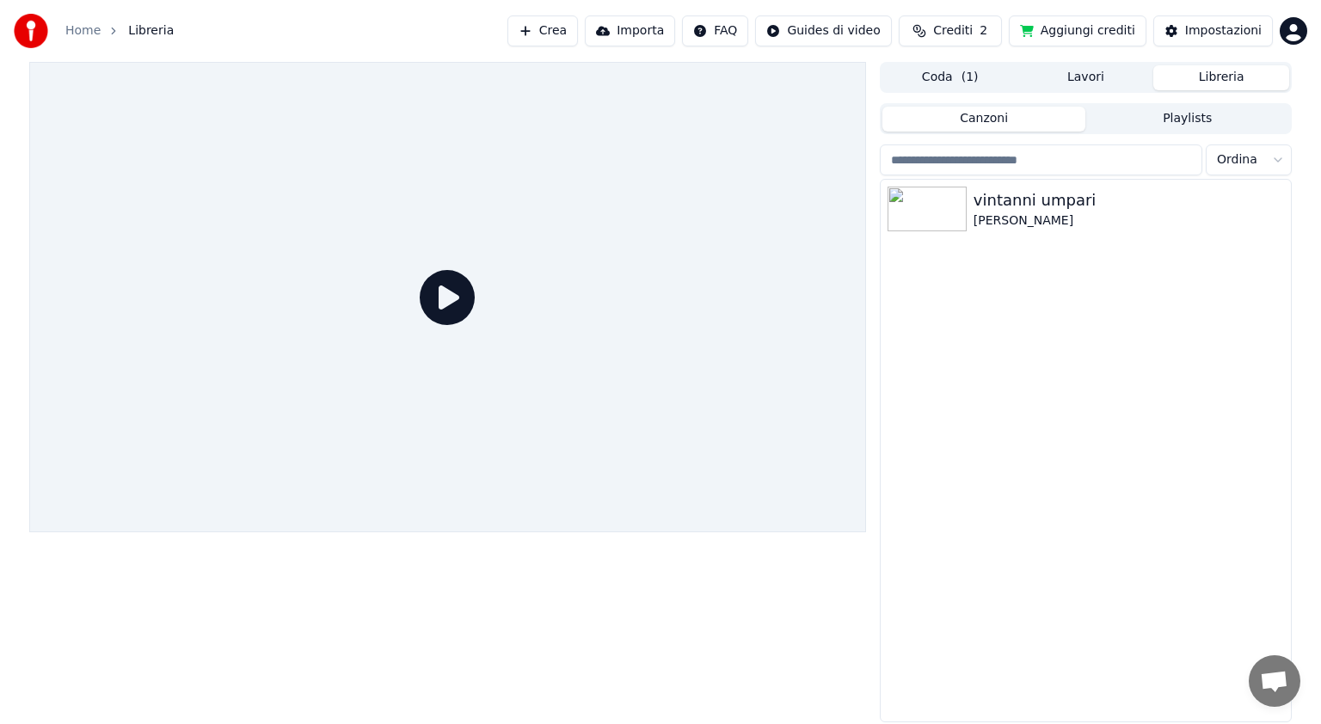
click at [1213, 71] on button "Libreria" at bounding box center [1221, 77] width 136 height 25
click at [977, 117] on button "Canzoni" at bounding box center [984, 119] width 204 height 25
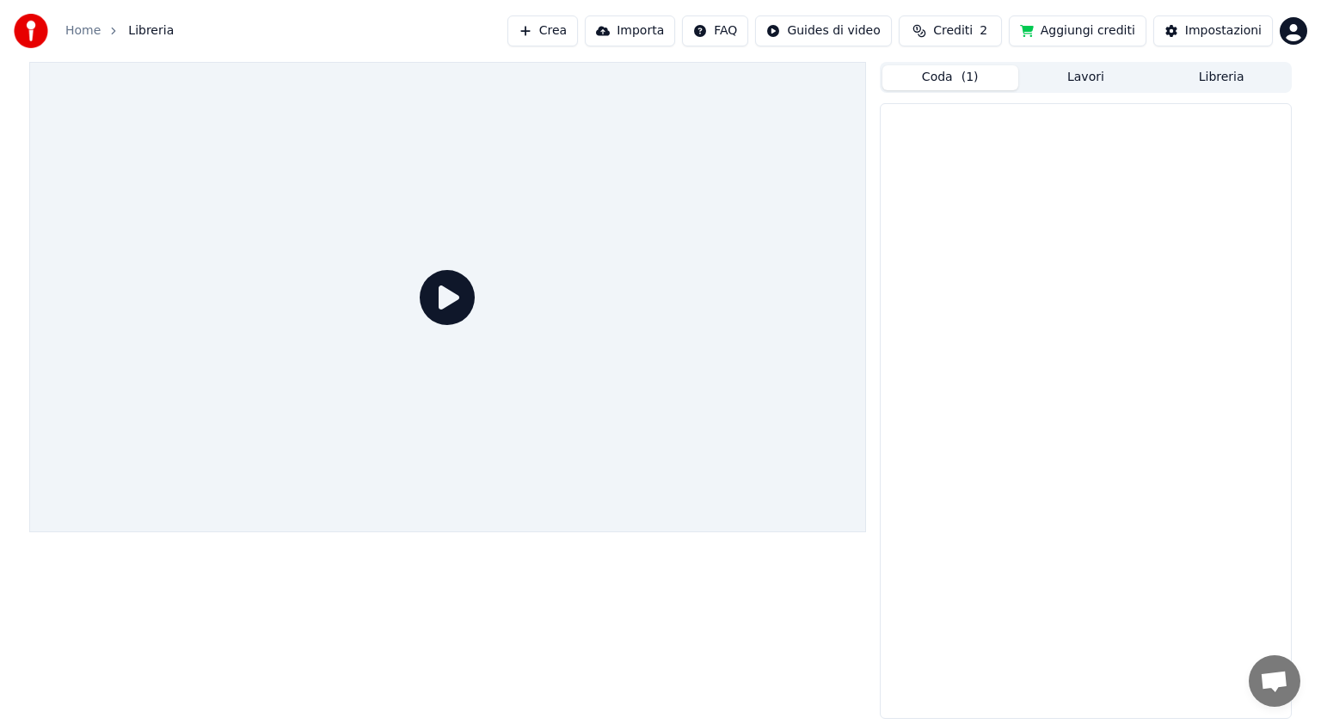
click at [960, 85] on button "Coda ( 1 )" at bounding box center [950, 77] width 136 height 25
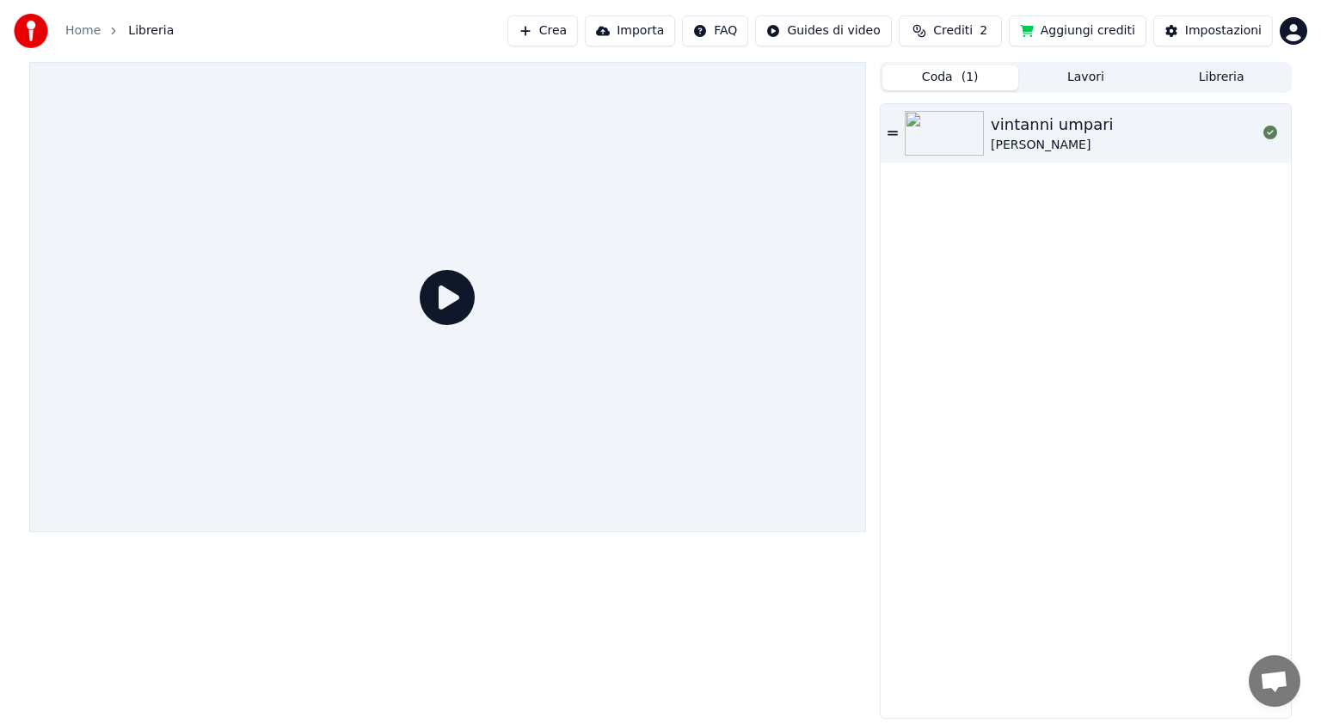
click at [1092, 71] on button "Lavori" at bounding box center [1086, 77] width 136 height 25
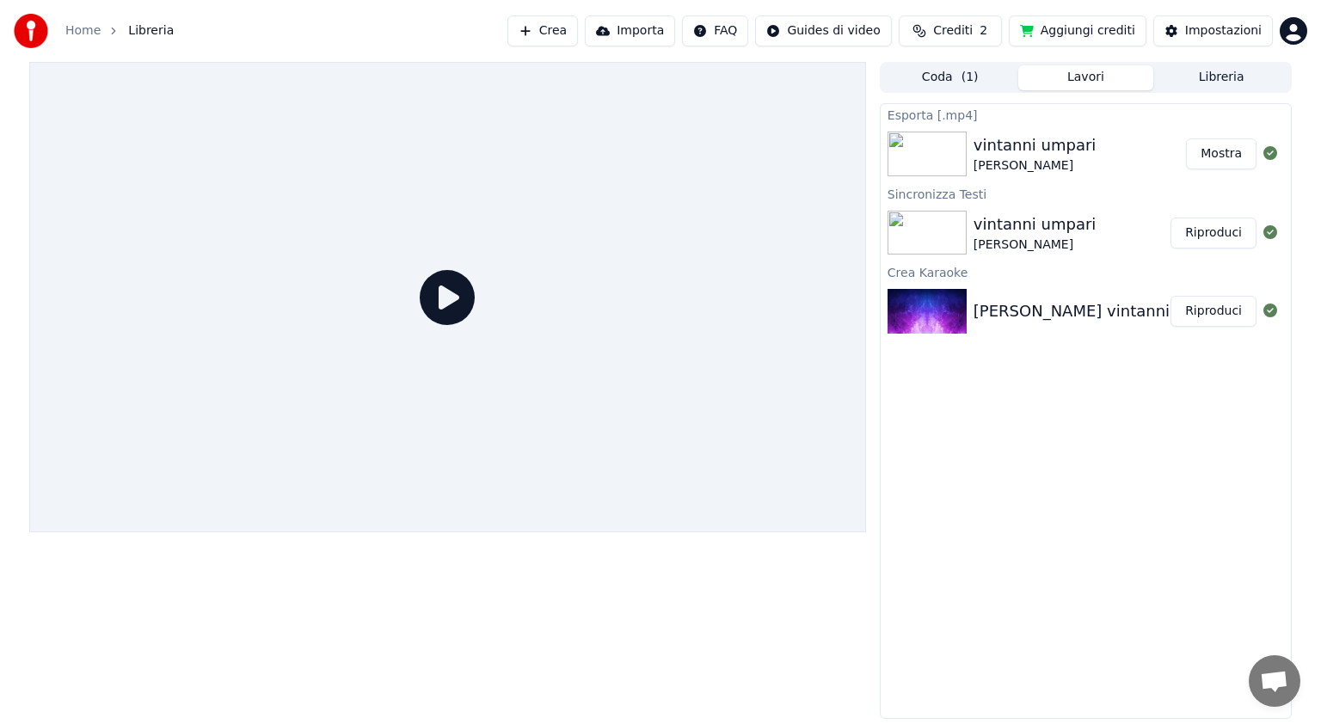
click at [1218, 307] on button "Riproduci" at bounding box center [1213, 311] width 86 height 31
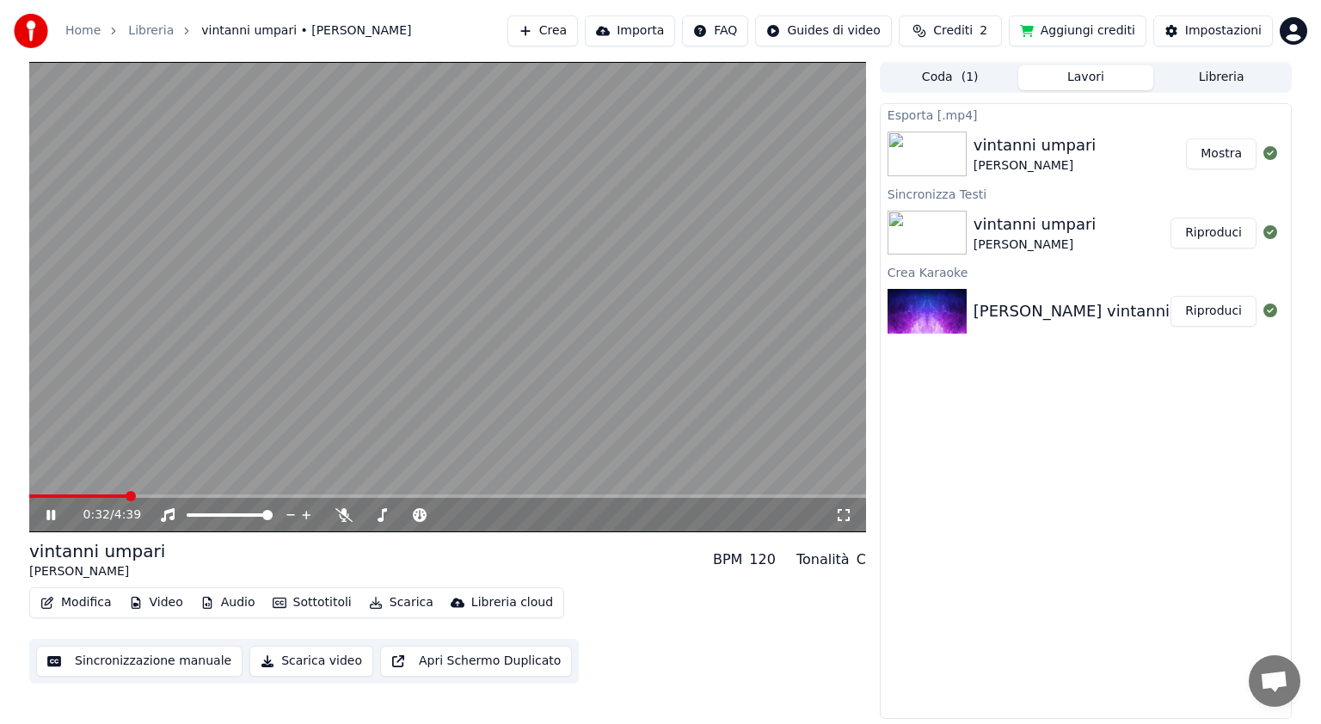
click at [304, 665] on button "Scarica video" at bounding box center [311, 661] width 124 height 31
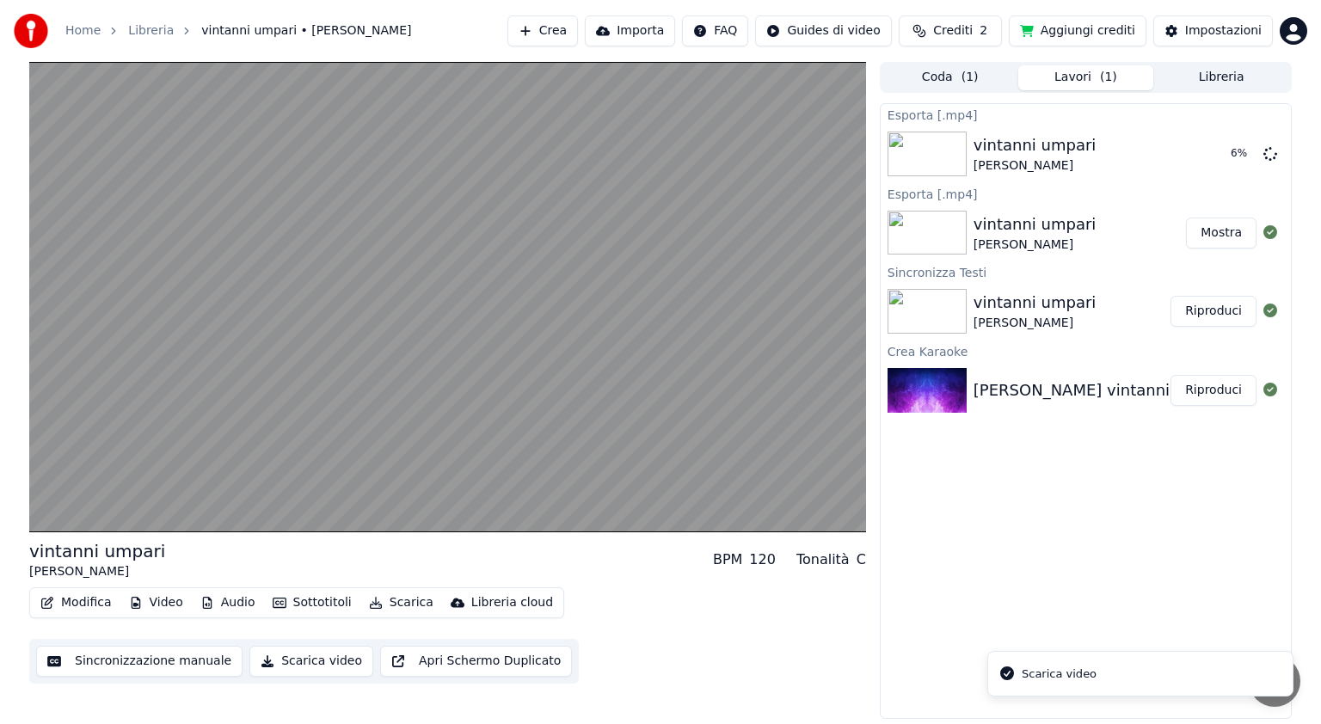
click at [1174, 680] on li "Scarica video" at bounding box center [1140, 674] width 306 height 46
click at [1138, 599] on div "Esporta [.mp4] vintanni umpari Giovannino Giordo Mostra Esporta [.mp4] vintanni…" at bounding box center [1086, 411] width 412 height 616
click at [1202, 34] on div "Impostazioni" at bounding box center [1223, 30] width 77 height 17
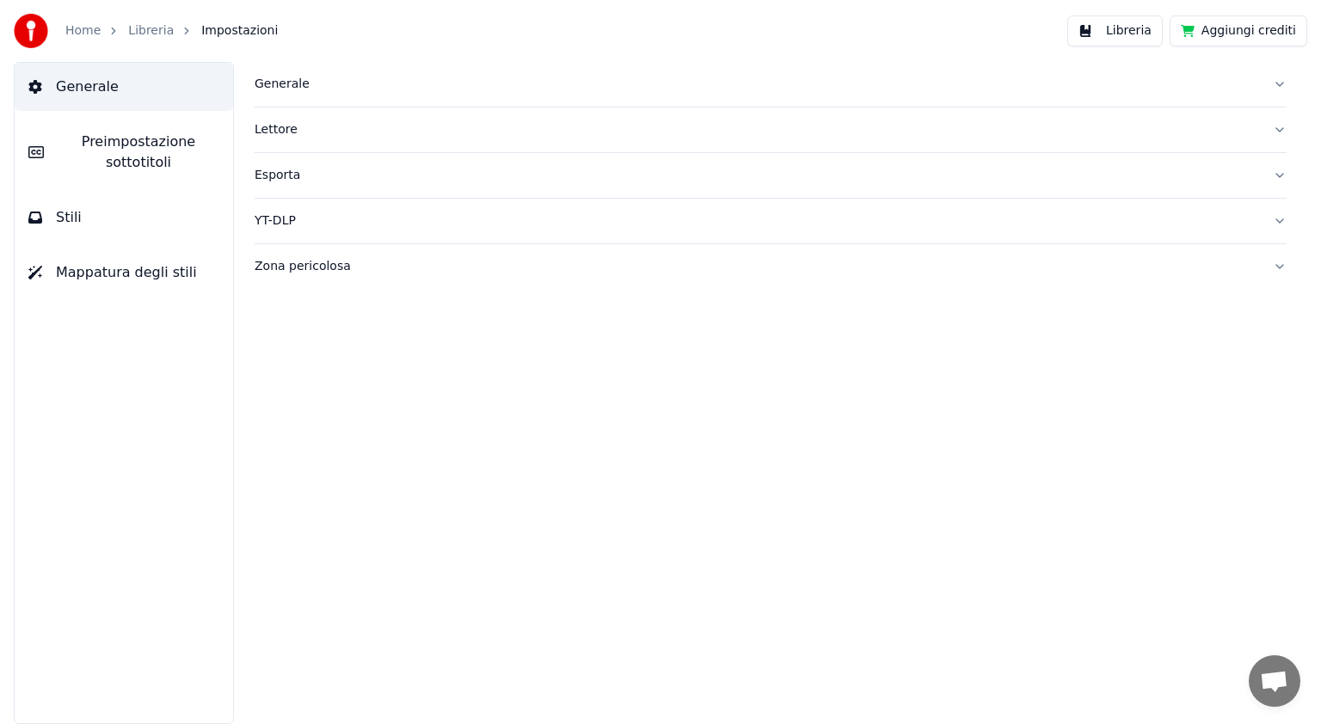
click at [1202, 34] on button "Aggiungi crediti" at bounding box center [1238, 30] width 138 height 31
click at [1124, 27] on button "Libreria" at bounding box center [1114, 30] width 95 height 31
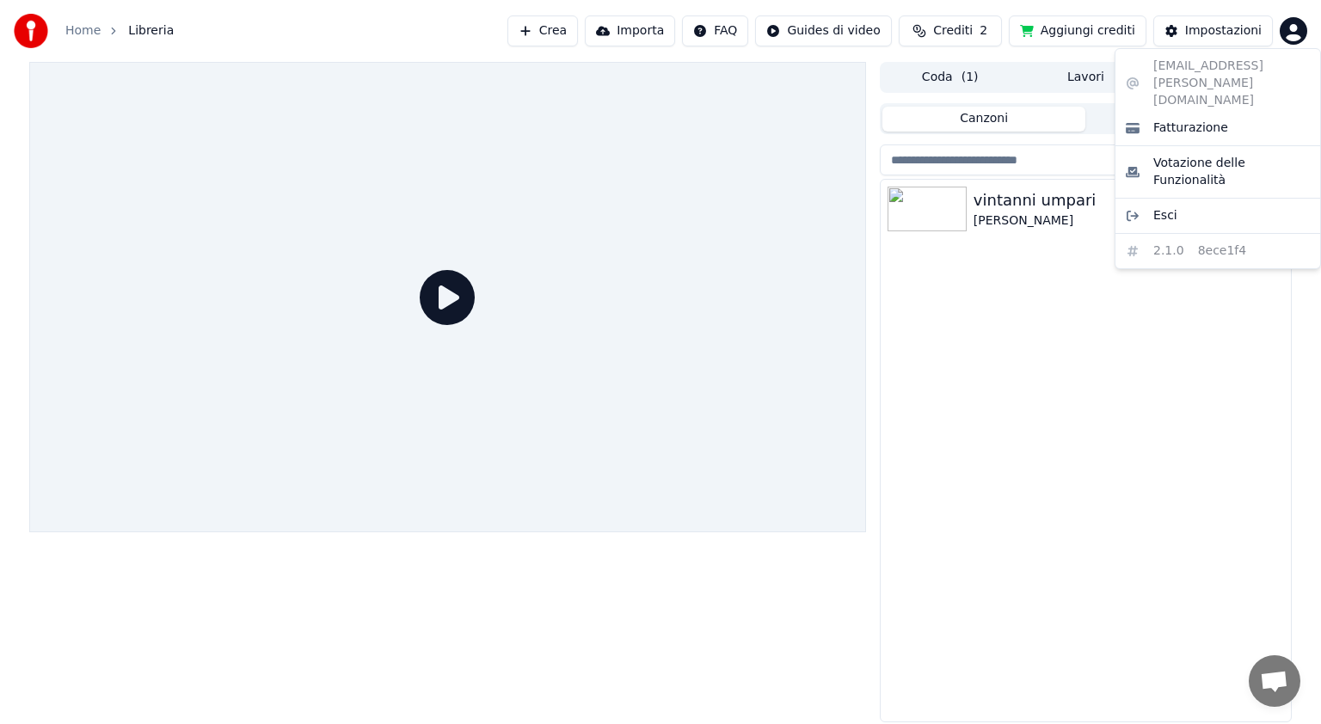
click at [1298, 28] on html "Home Libreria Crea Importa FAQ Guides di video Crediti 2 Aggiungi crediti Impos…" at bounding box center [660, 362] width 1321 height 724
click at [1189, 120] on span "Fatturazione" at bounding box center [1190, 128] width 75 height 17
click at [1283, 32] on html "Home Libreria Crea Importa FAQ Guides di video Crediti 2 Aggiungi crediti Impos…" at bounding box center [660, 362] width 1321 height 724
click at [1011, 121] on html "Home Libreria Crea Importa FAQ Guides di video Crediti 2 Aggiungi crediti Impos…" at bounding box center [660, 362] width 1321 height 724
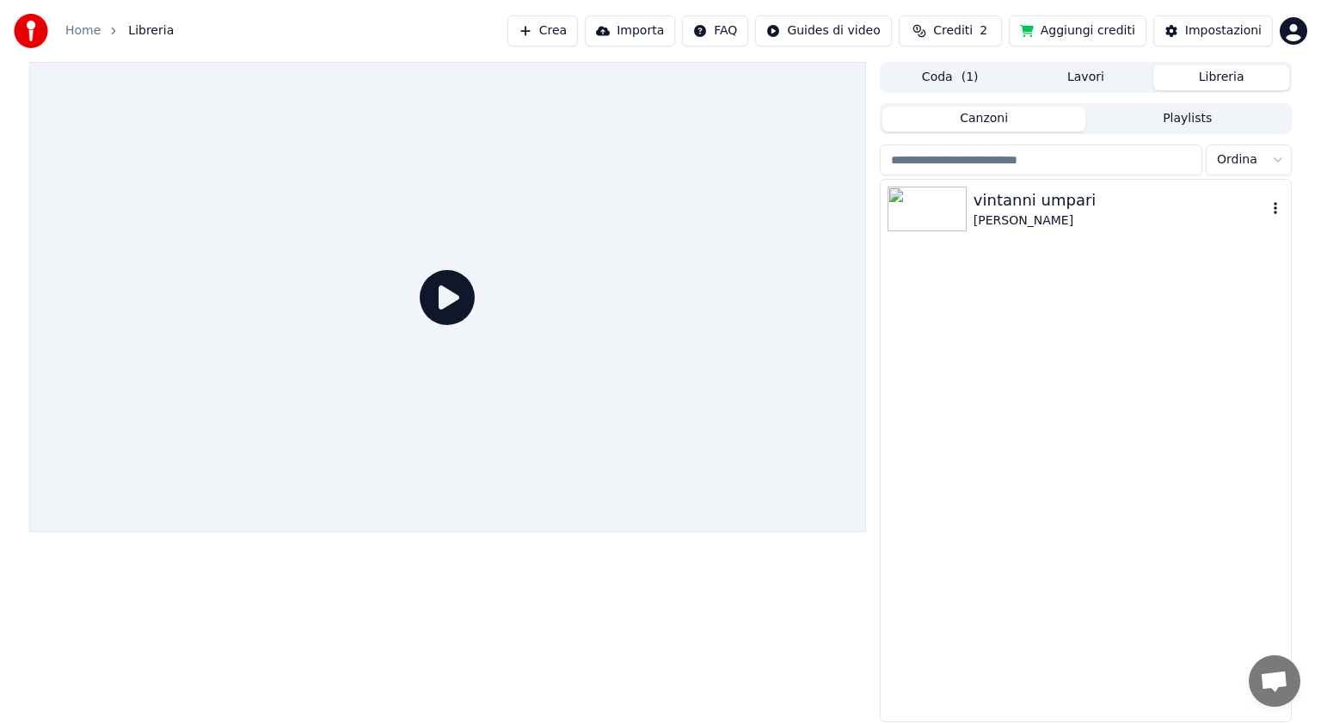
click at [1276, 212] on icon "button" at bounding box center [1275, 208] width 17 height 14
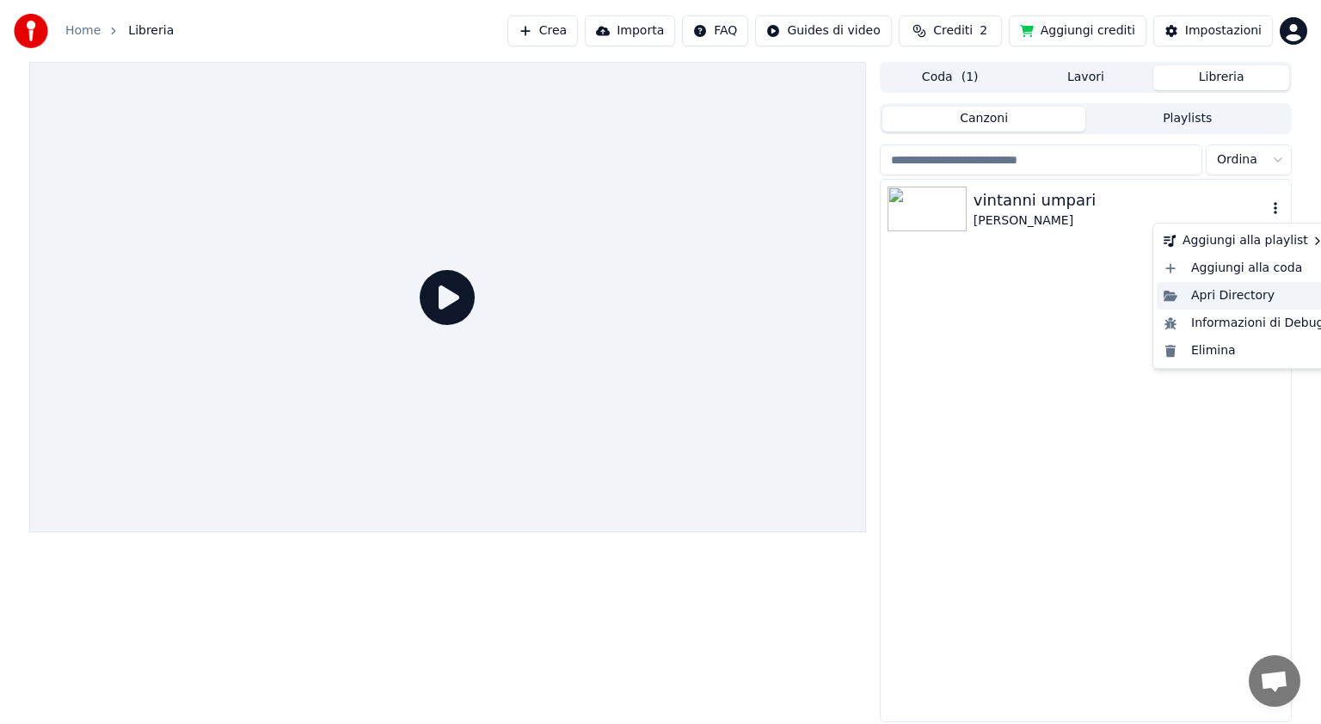
click at [1219, 291] on div "Apri Directory" at bounding box center [1243, 296] width 175 height 28
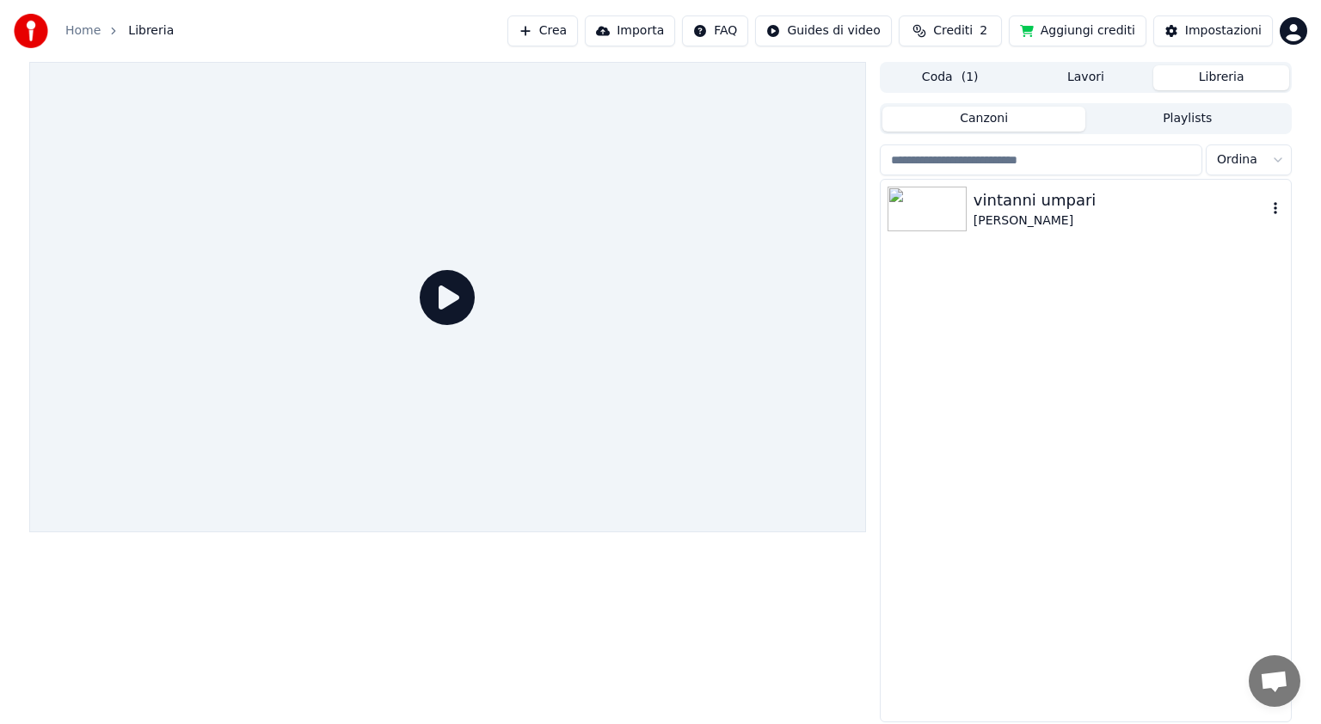
click at [1274, 210] on icon "button" at bounding box center [1274, 208] width 3 height 12
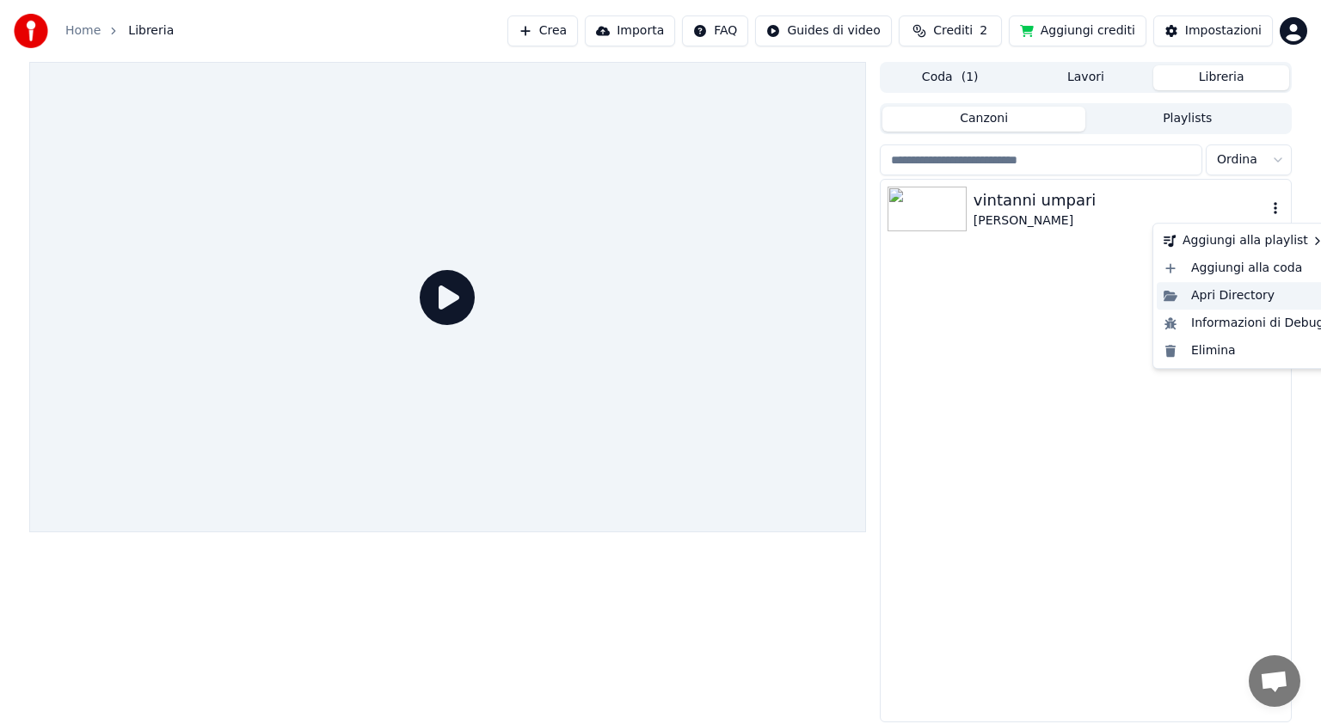
click at [1230, 297] on div "Apri Directory" at bounding box center [1243, 296] width 175 height 28
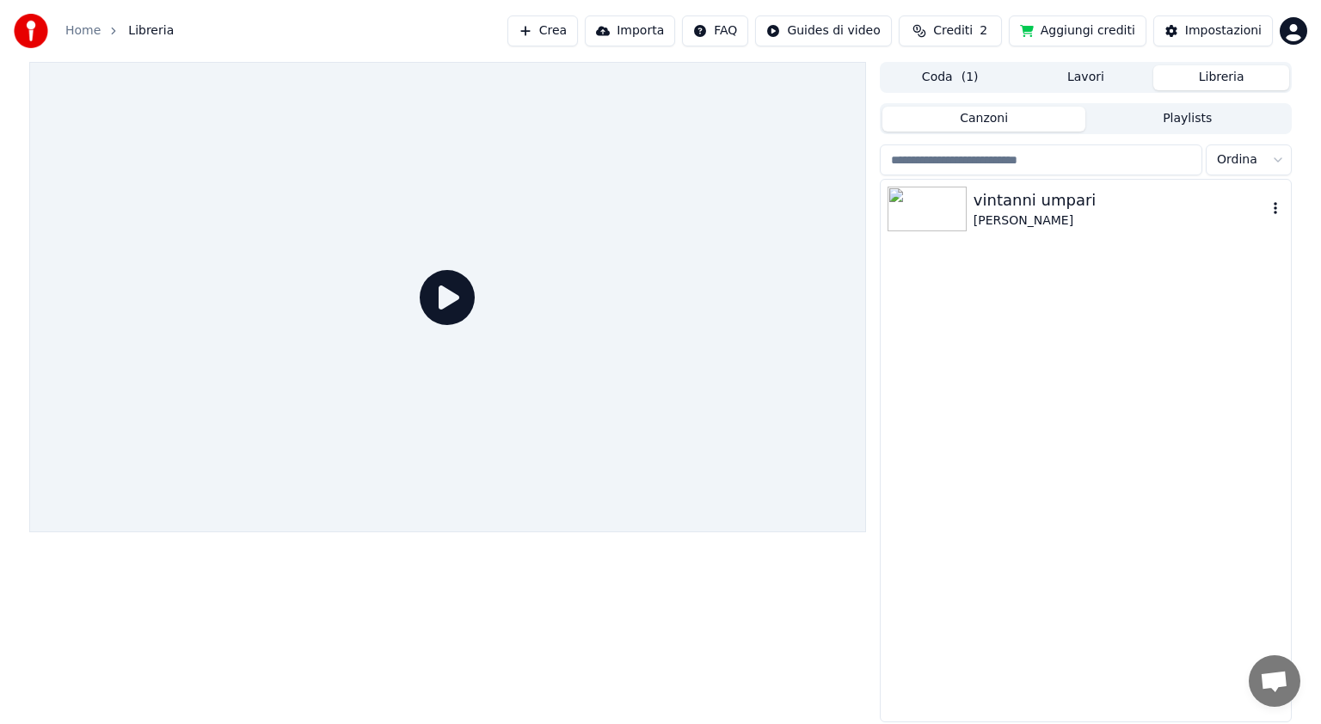
click at [1139, 453] on div "vintanni umpari Giovannino Giordo" at bounding box center [1085, 451] width 410 height 542
click at [969, 426] on div "vintanni umpari Giovannino Giordo" at bounding box center [1085, 451] width 410 height 542
click at [980, 199] on div "vintanni umpari" at bounding box center [1119, 200] width 293 height 24
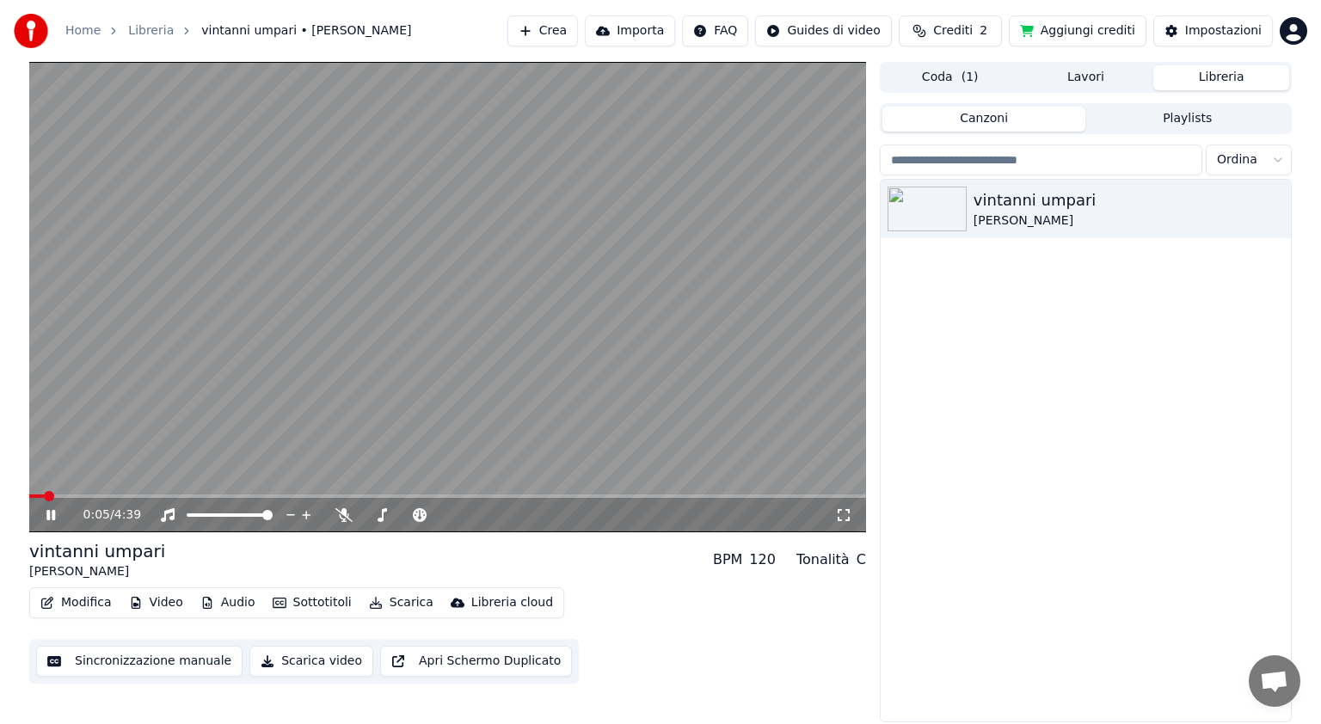
click at [855, 560] on div "Tonalità C" at bounding box center [831, 559] width 70 height 21
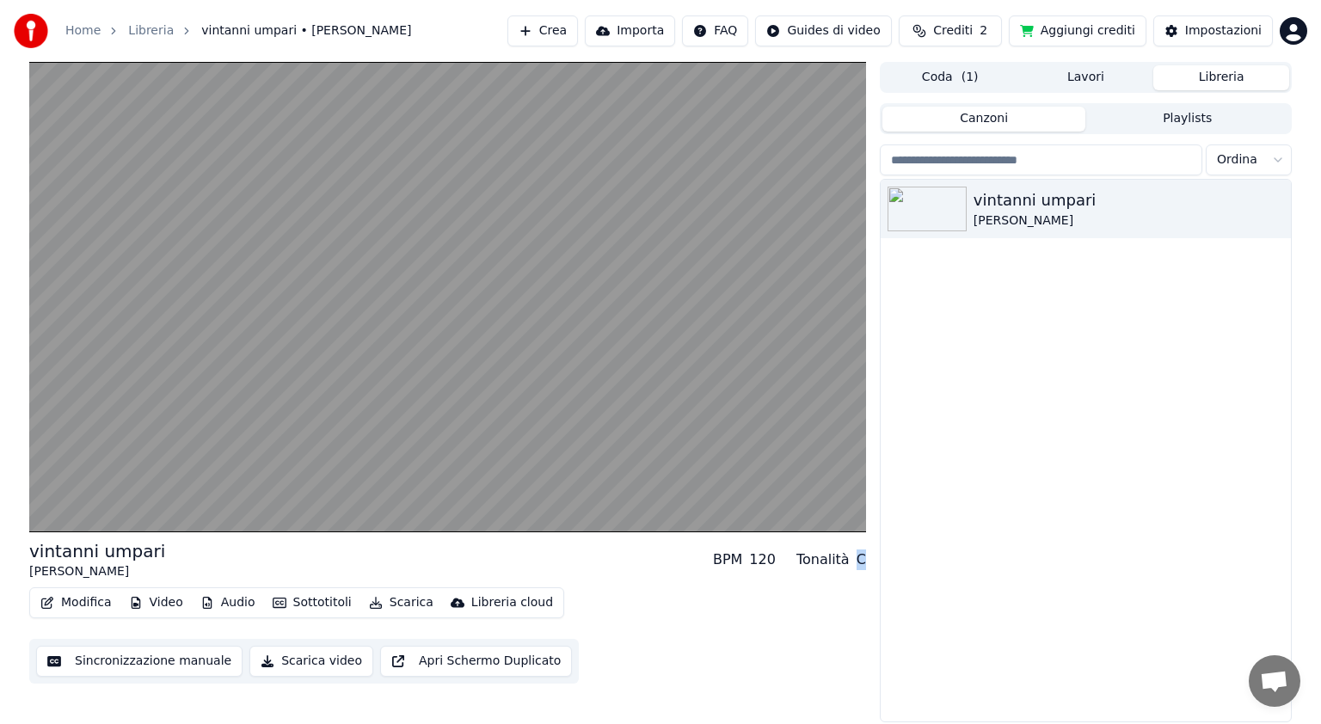
click at [856, 555] on div "C" at bounding box center [860, 559] width 9 height 21
click at [825, 550] on div "Tonalità" at bounding box center [822, 559] width 53 height 21
click at [844, 558] on div "Tonalità" at bounding box center [822, 559] width 53 height 21
click at [852, 558] on div "Tonalità C" at bounding box center [831, 559] width 70 height 21
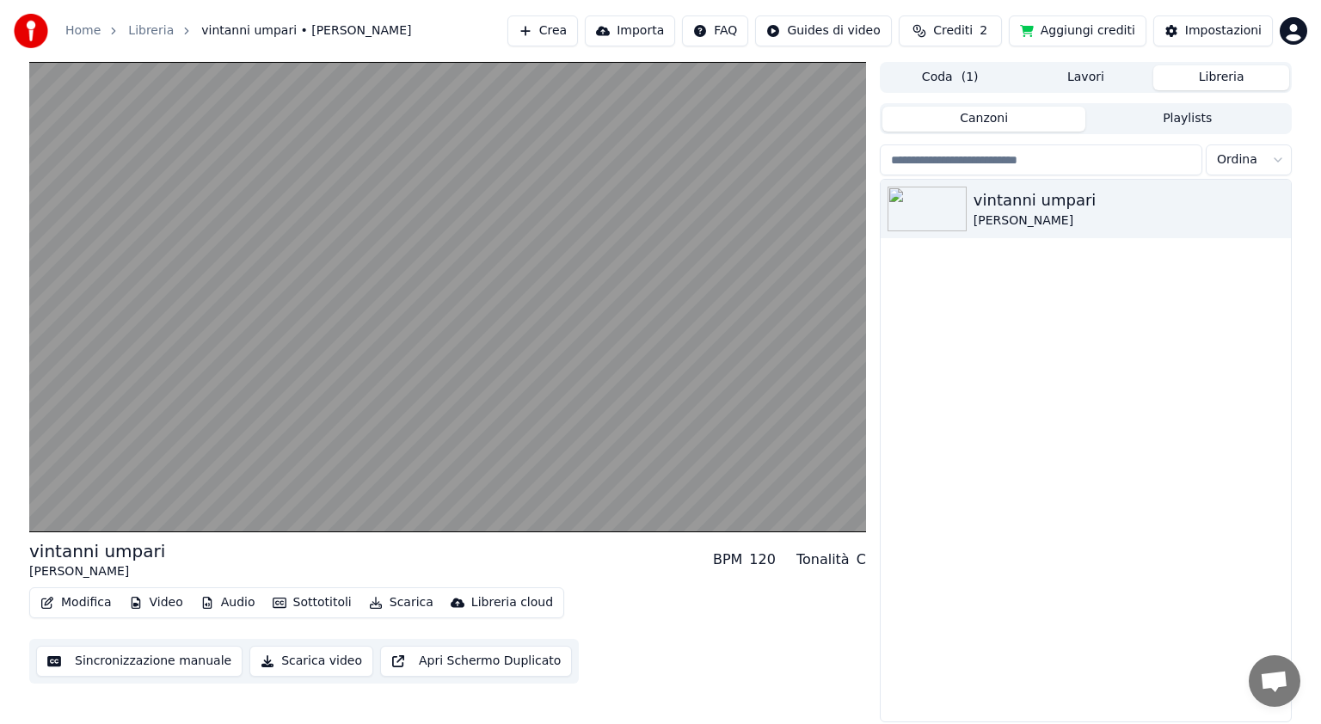
click at [852, 558] on div "Tonalità C" at bounding box center [831, 559] width 70 height 21
click at [862, 559] on div "C" at bounding box center [860, 559] width 9 height 21
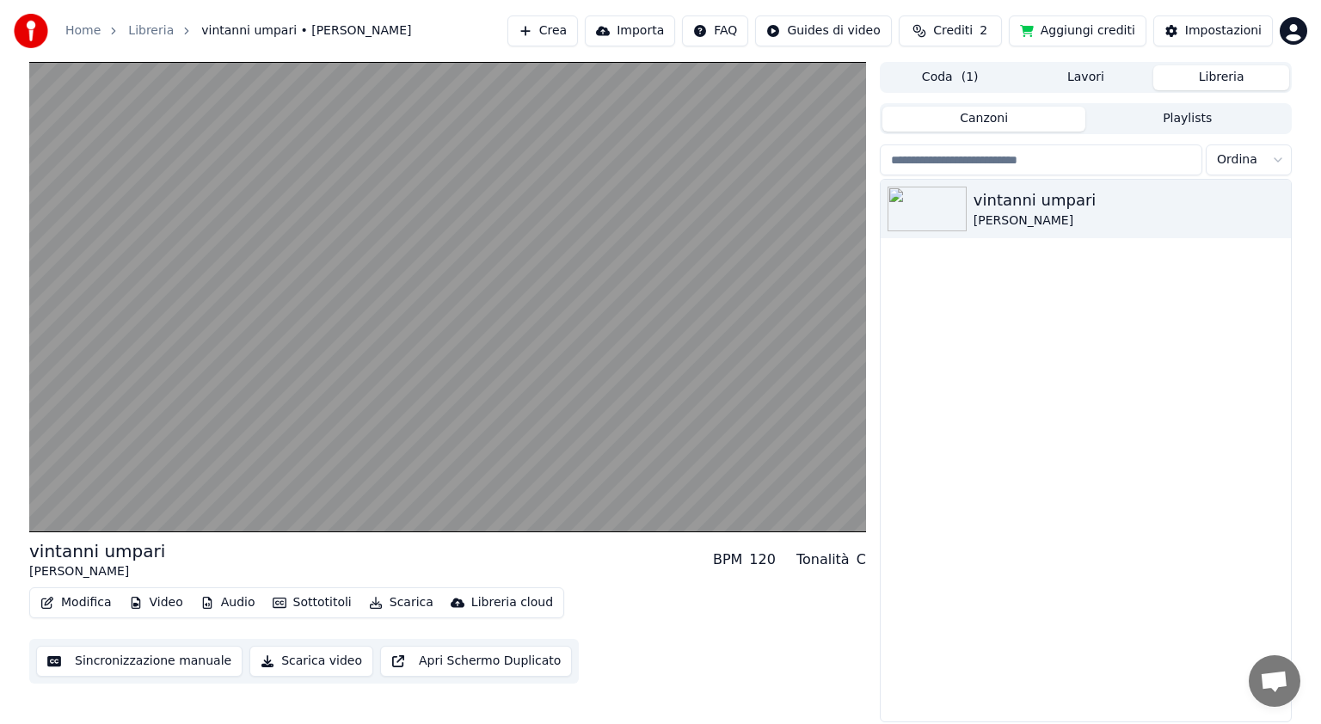
click at [862, 559] on div "C" at bounding box center [860, 559] width 9 height 21
click at [863, 561] on div "C" at bounding box center [860, 559] width 9 height 21
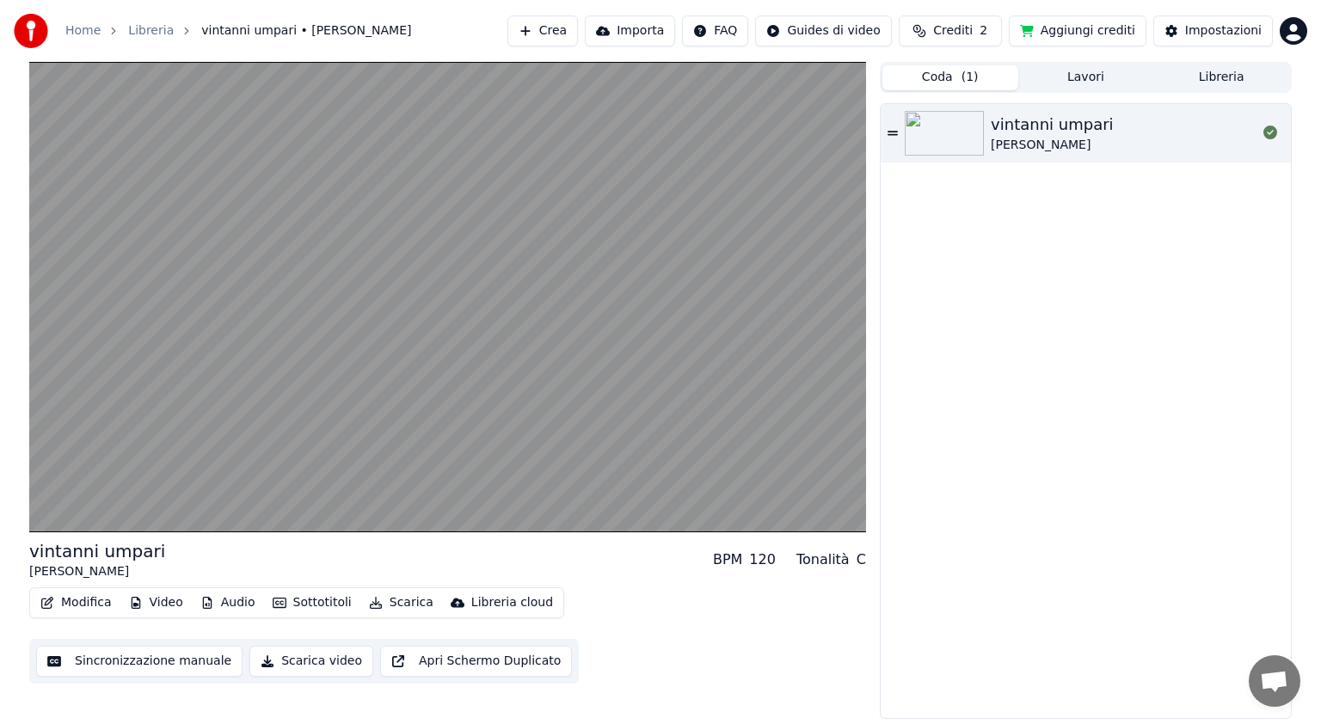
click at [961, 73] on span "( 1 )" at bounding box center [969, 77] width 17 height 17
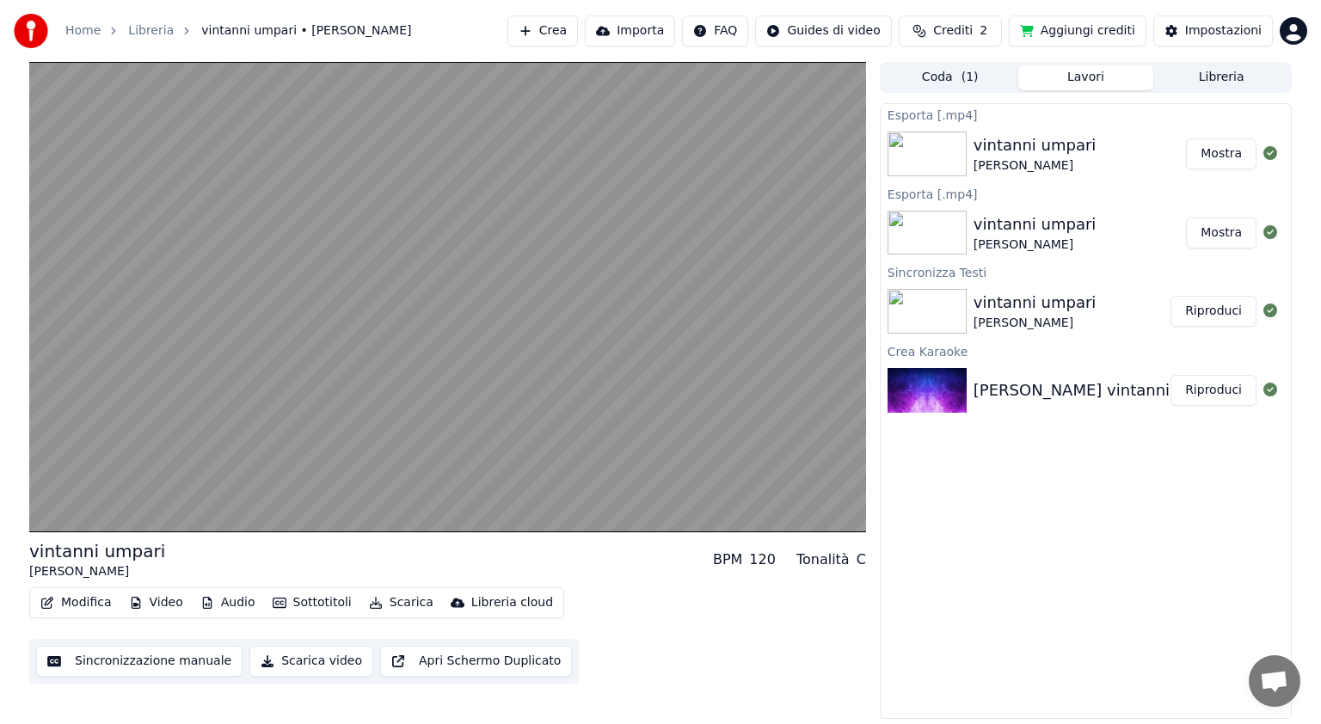
click at [1119, 80] on button "Lavori" at bounding box center [1086, 77] width 136 height 25
click at [1225, 156] on button "Mostra" at bounding box center [1221, 153] width 71 height 31
click at [1185, 451] on div "Esporta [.mp4] vintanni umpari Giovannino Giordo Mostra Esporta [.mp4] vintanni…" at bounding box center [1086, 411] width 412 height 616
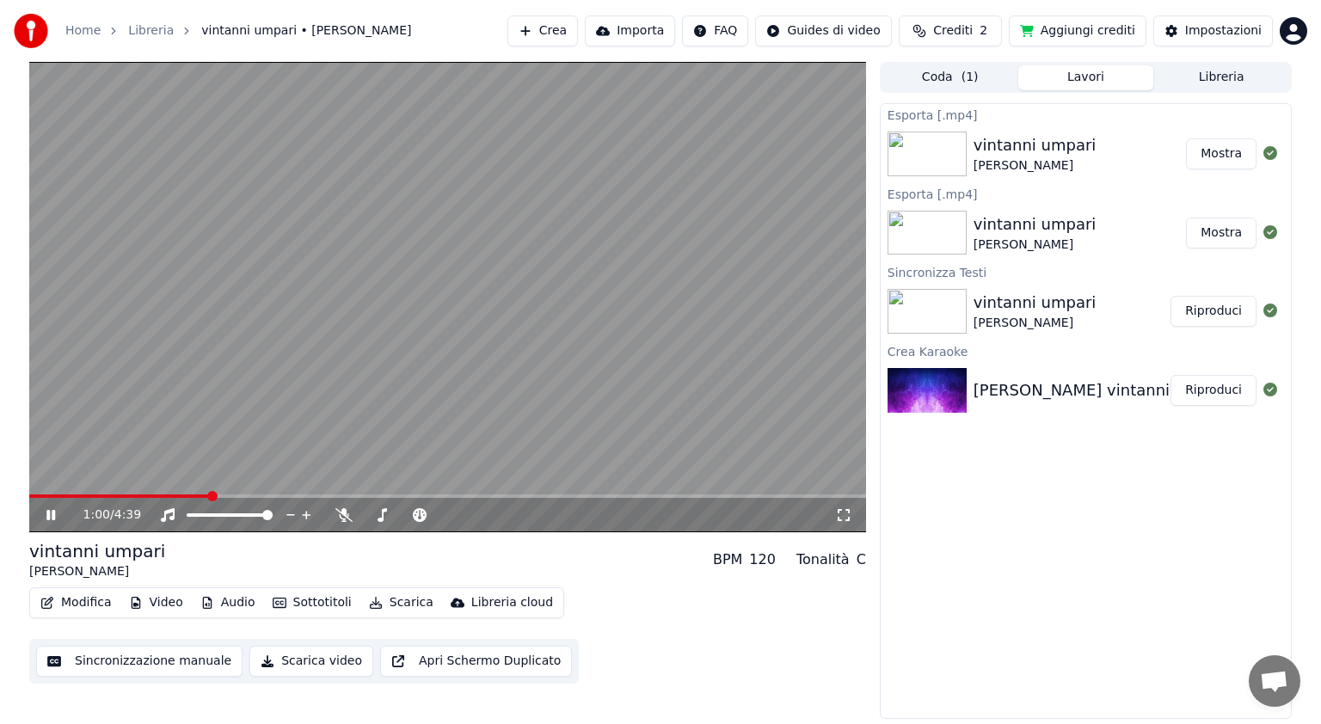
click at [51, 516] on icon at bounding box center [63, 515] width 40 height 14
click at [1220, 161] on button "Mostra" at bounding box center [1221, 153] width 71 height 31
